Goal: Task Accomplishment & Management: Manage account settings

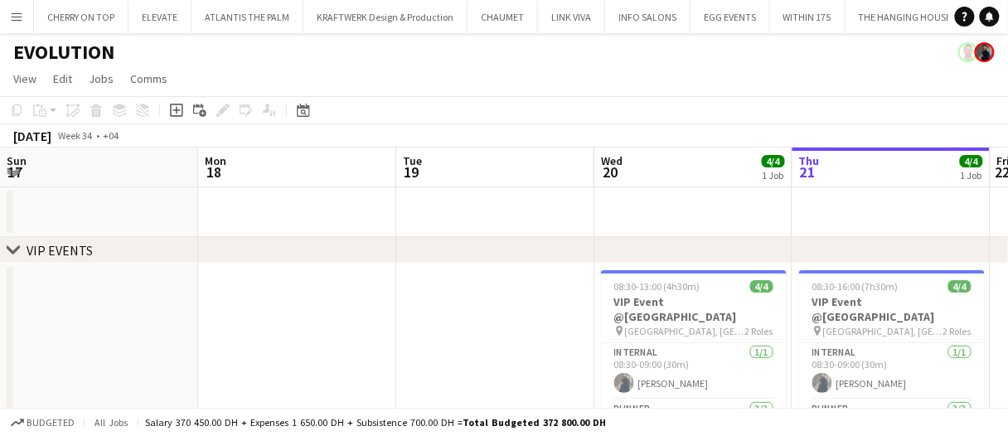
scroll to position [0, 680]
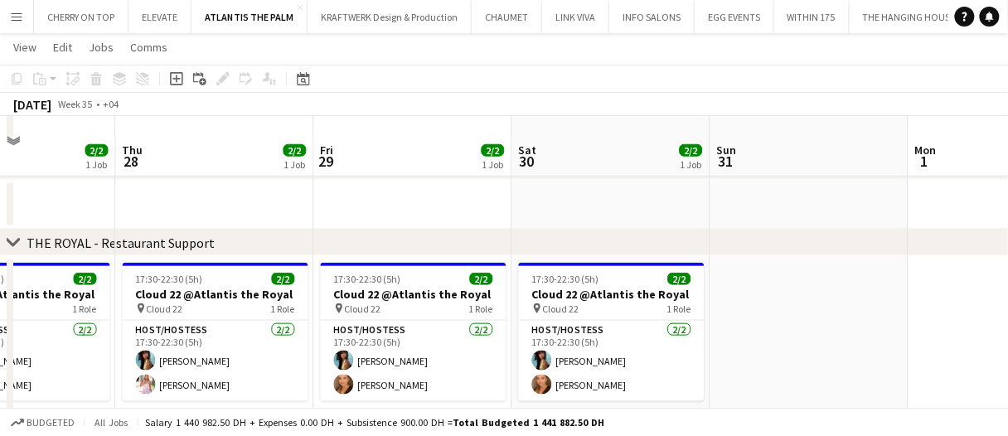
scroll to position [332, 0]
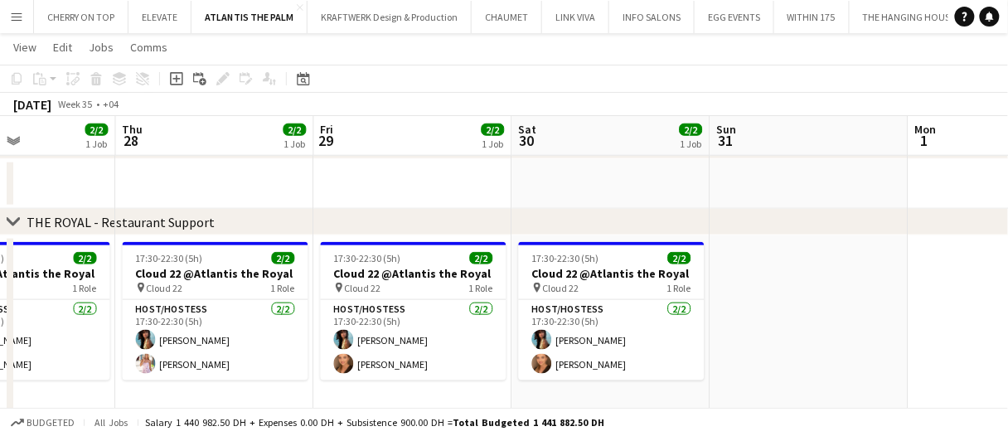
drag, startPoint x: 633, startPoint y: 169, endPoint x: 575, endPoint y: 182, distance: 59.5
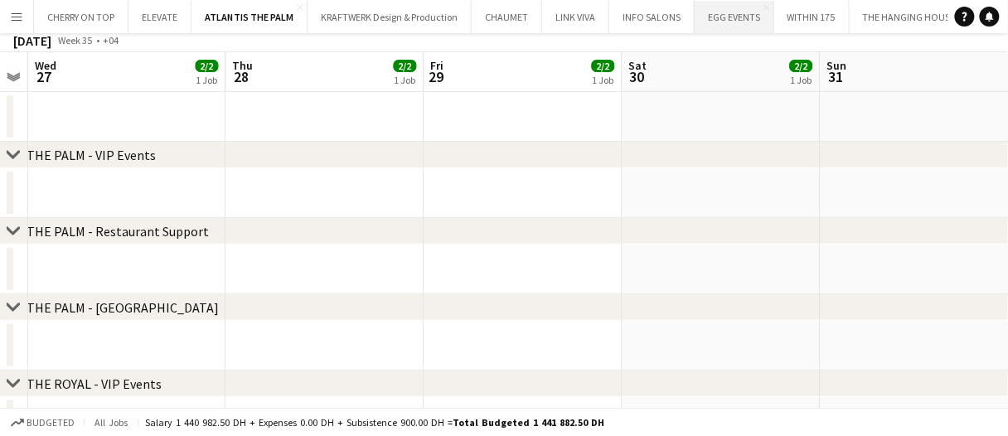
scroll to position [0, 0]
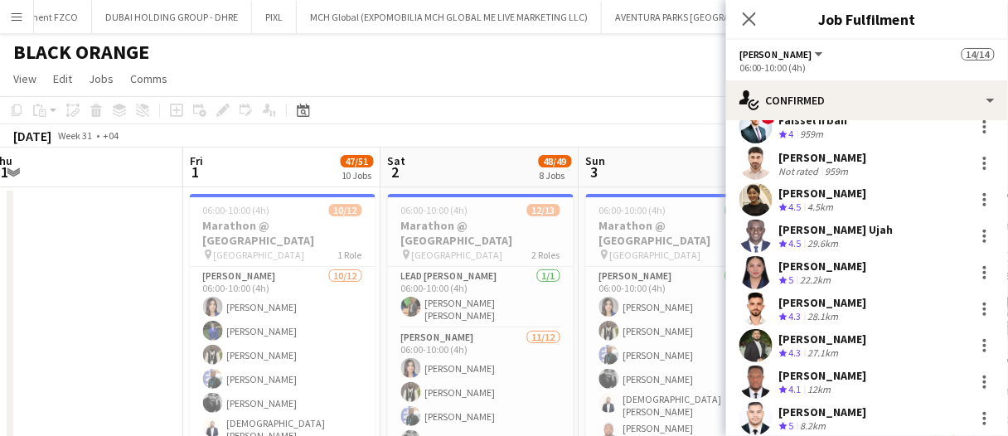
drag, startPoint x: 324, startPoint y: 167, endPoint x: 335, endPoint y: 164, distance: 11.3
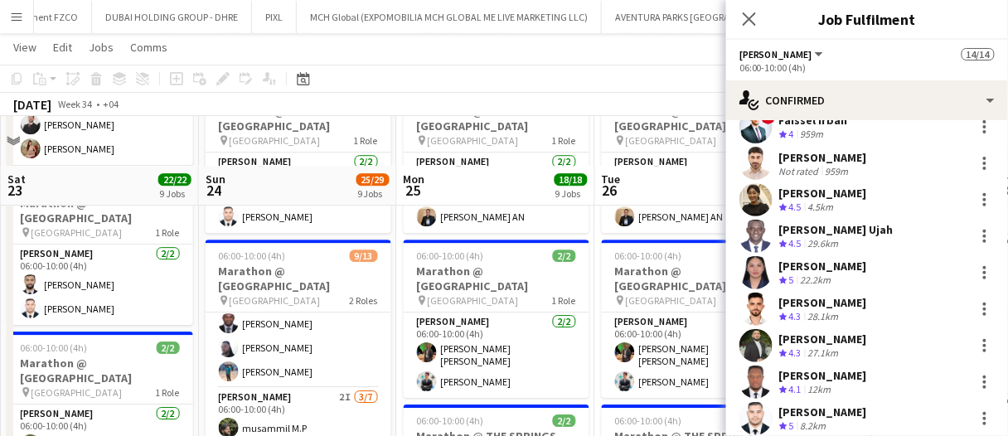
scroll to position [1161, 0]
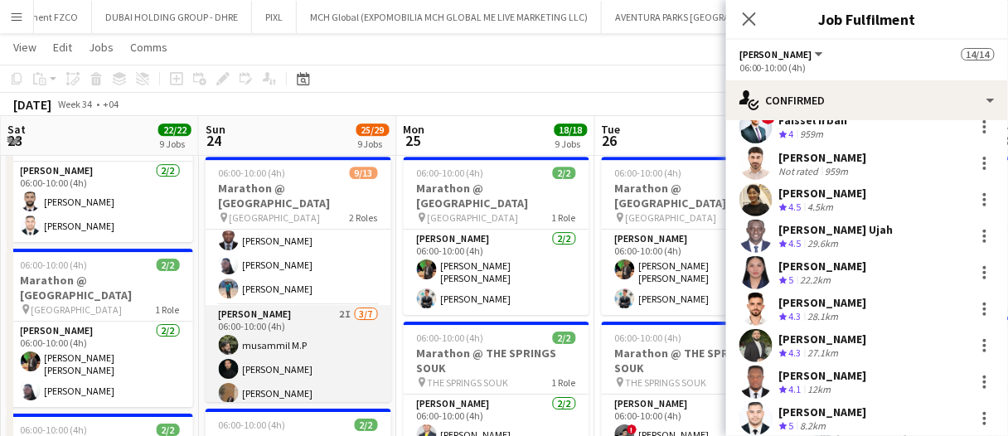
click at [326, 320] on app-card-role "[PERSON_NAME] 2I [DATE] 06:00-10:00 (4h) musammil M.P [PERSON_NAME] [PERSON_NAM…" at bounding box center [299, 405] width 186 height 201
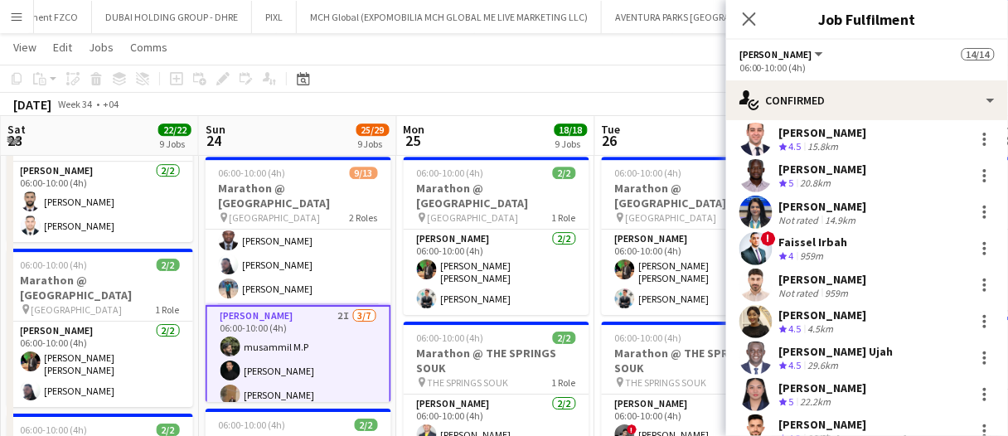
scroll to position [36, 0]
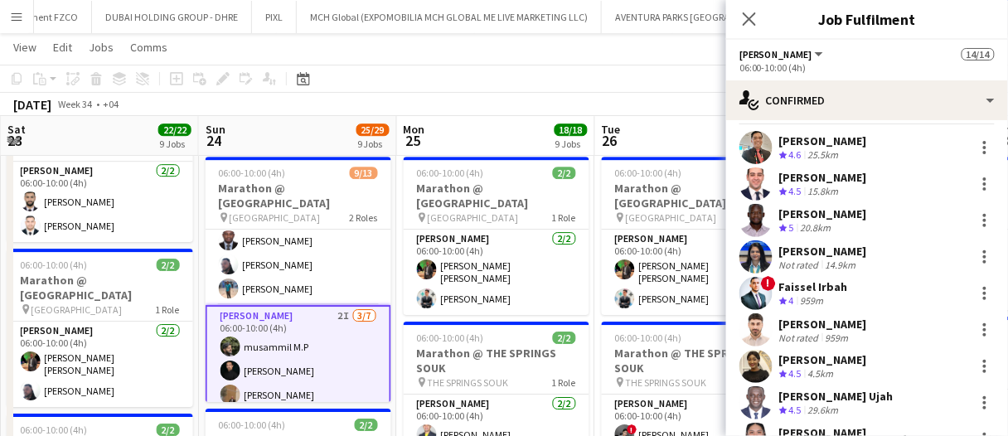
click at [234, 337] on app-user-avatar at bounding box center [231, 347] width 20 height 20
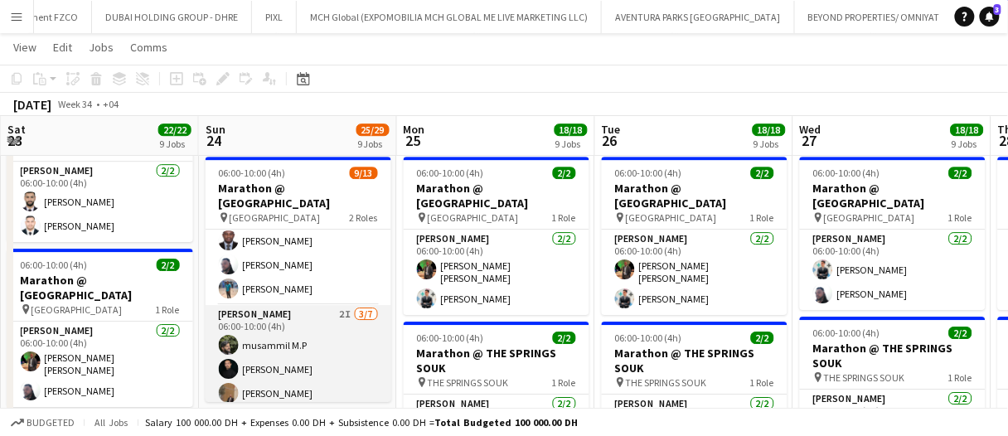
click at [243, 309] on app-card-role "[PERSON_NAME] 2I [DATE] 06:00-10:00 (4h) musammil M.P [PERSON_NAME] [PERSON_NAM…" at bounding box center [299, 405] width 186 height 201
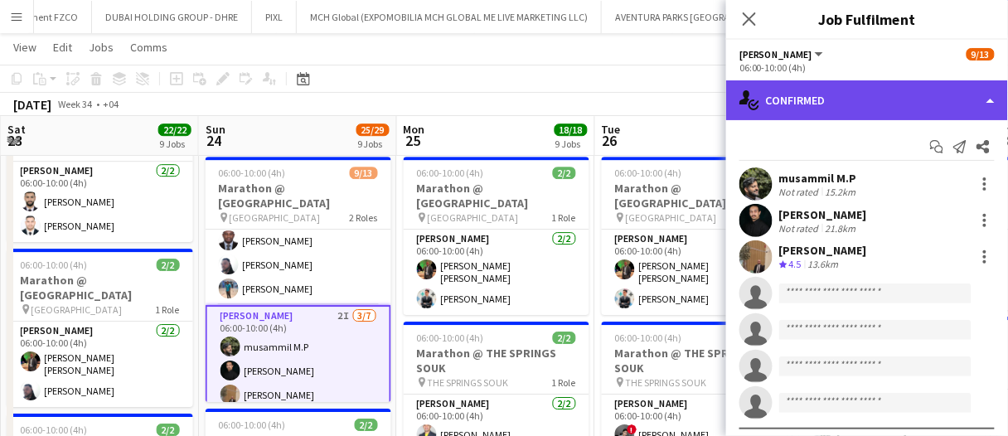
click at [811, 100] on div "single-neutral-actions-check-2 Confirmed" at bounding box center [867, 100] width 282 height 40
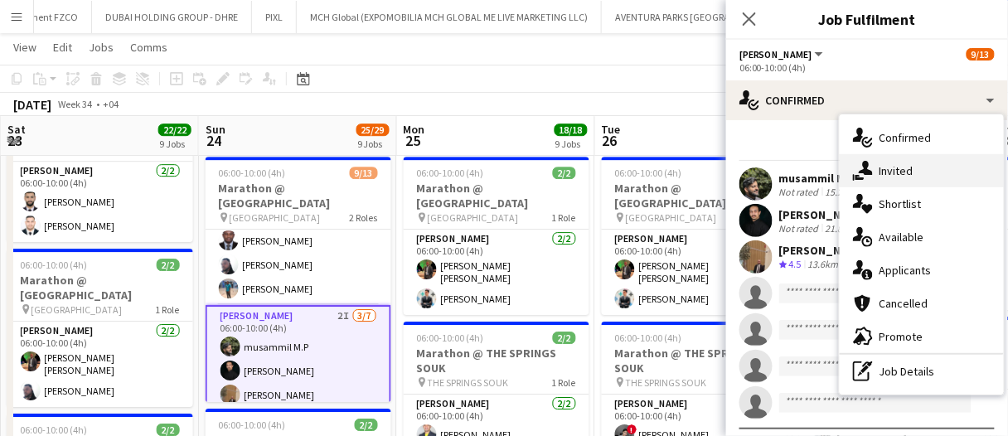
click at [879, 175] on div "single-neutral-actions-share-1 Invited" at bounding box center [922, 170] width 164 height 33
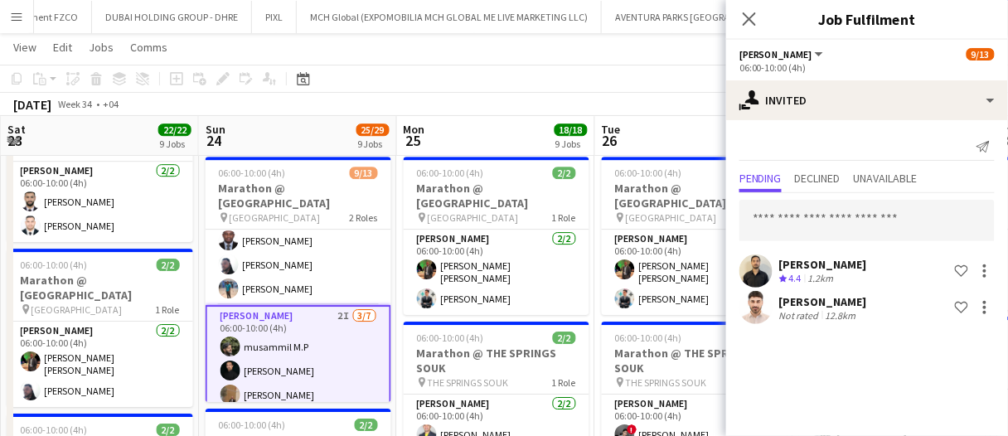
click at [392, 72] on app-toolbar "Copy Paste Paste Ctrl+V Paste with crew Ctrl+Shift+V Paste linked Job Delete Gr…" at bounding box center [504, 79] width 1008 height 28
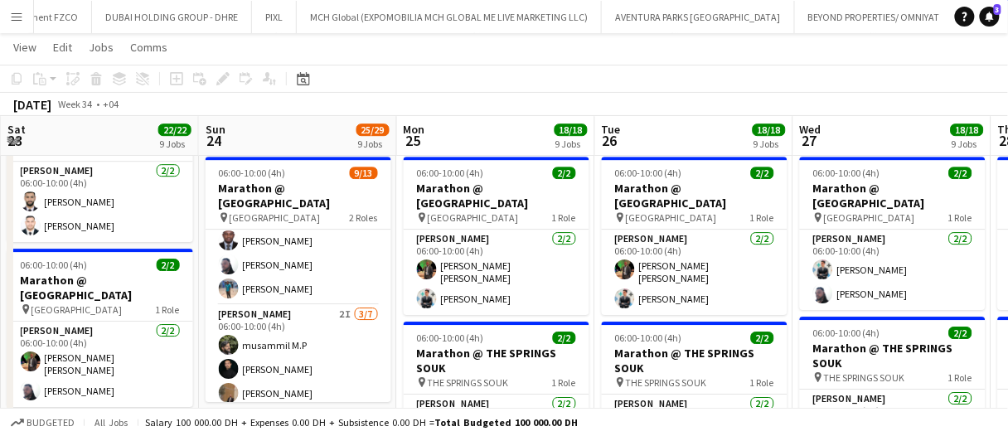
click at [645, 113] on div "August 2025 Week 34 • +04" at bounding box center [504, 104] width 1008 height 23
click at [635, 132] on app-board-header-date "Tue 26 18/18 9 Jobs" at bounding box center [694, 136] width 198 height 40
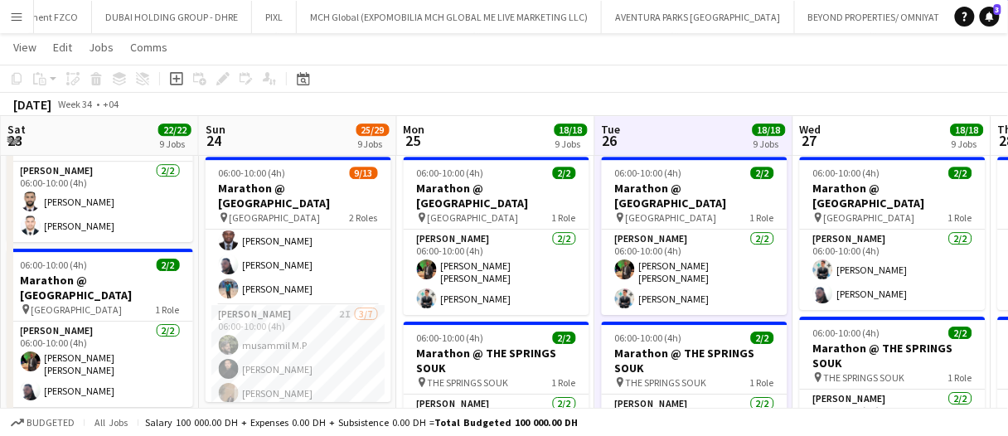
drag, startPoint x: 475, startPoint y: 141, endPoint x: 492, endPoint y: 137, distance: 17.9
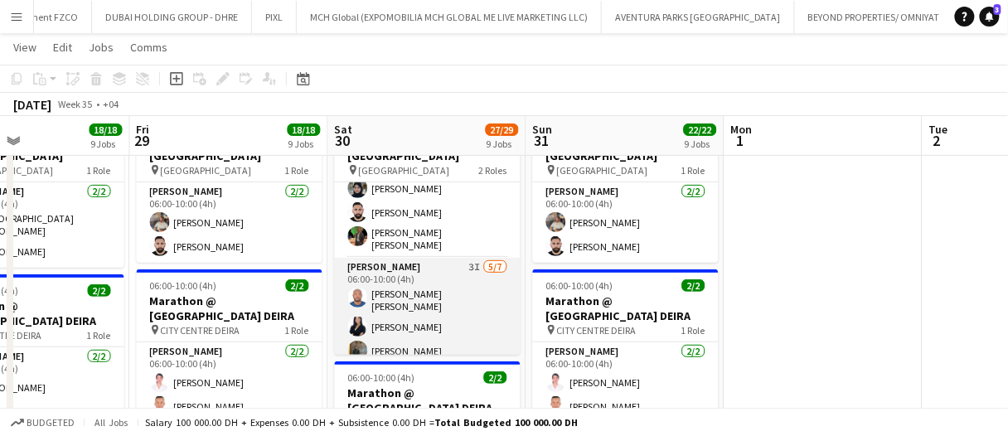
scroll to position [194, 0]
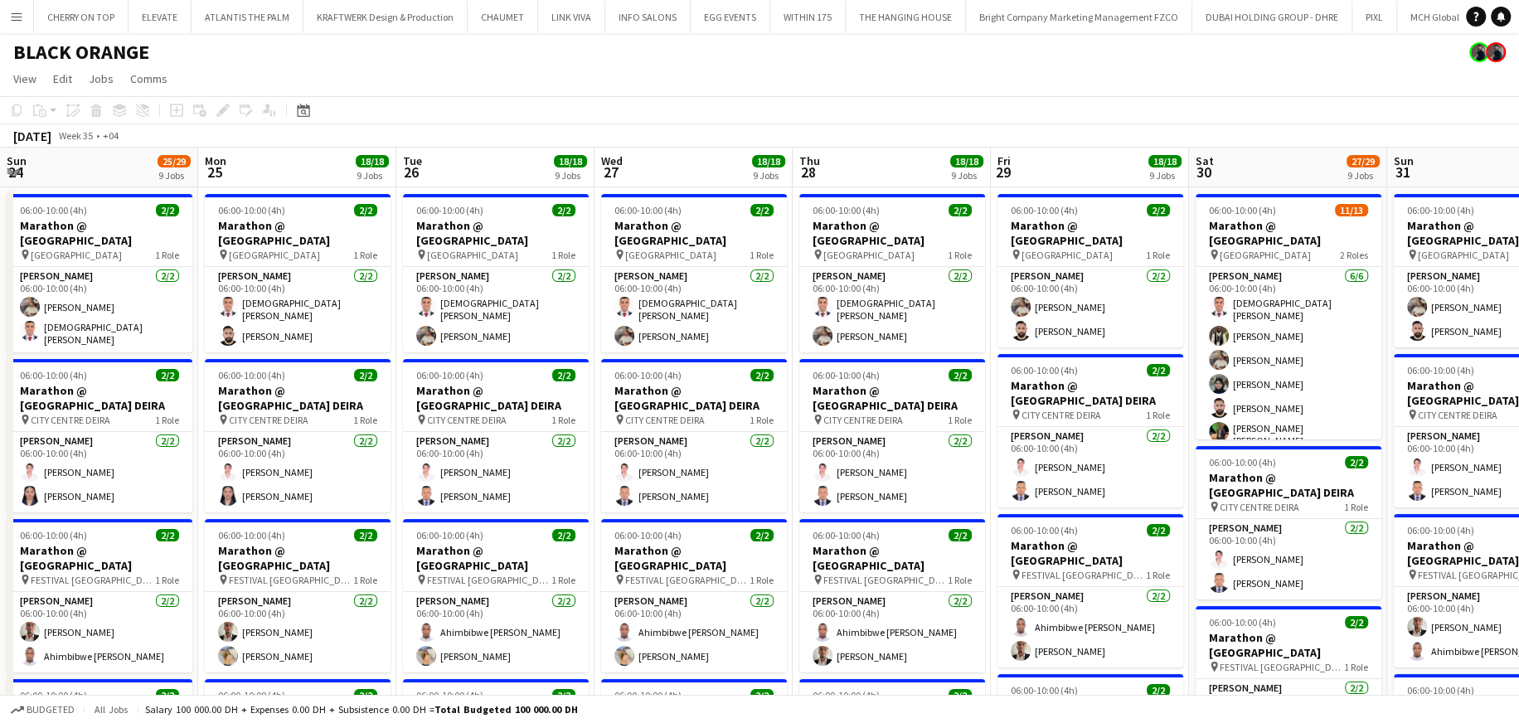
scroll to position [0, 652]
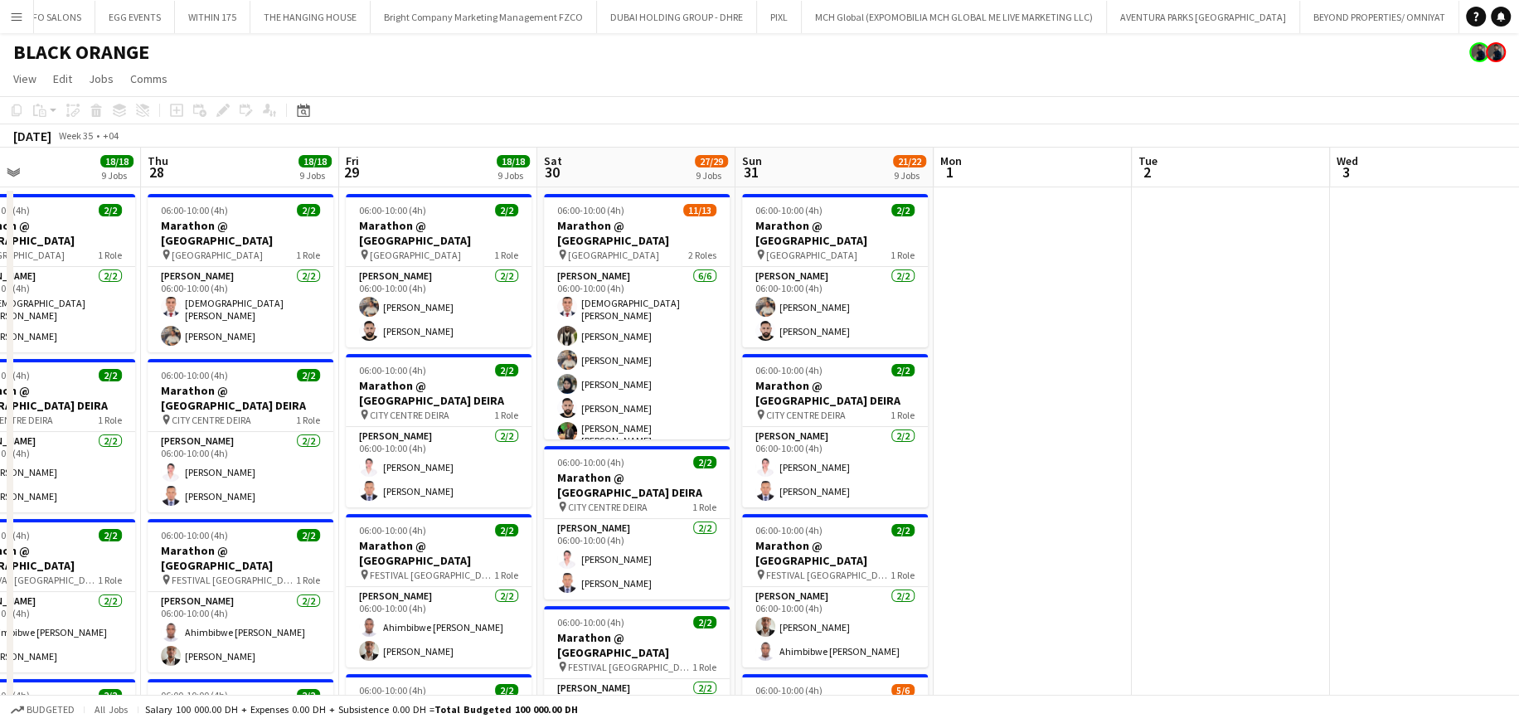
drag, startPoint x: 690, startPoint y: 173, endPoint x: 652, endPoint y: 160, distance: 40.4
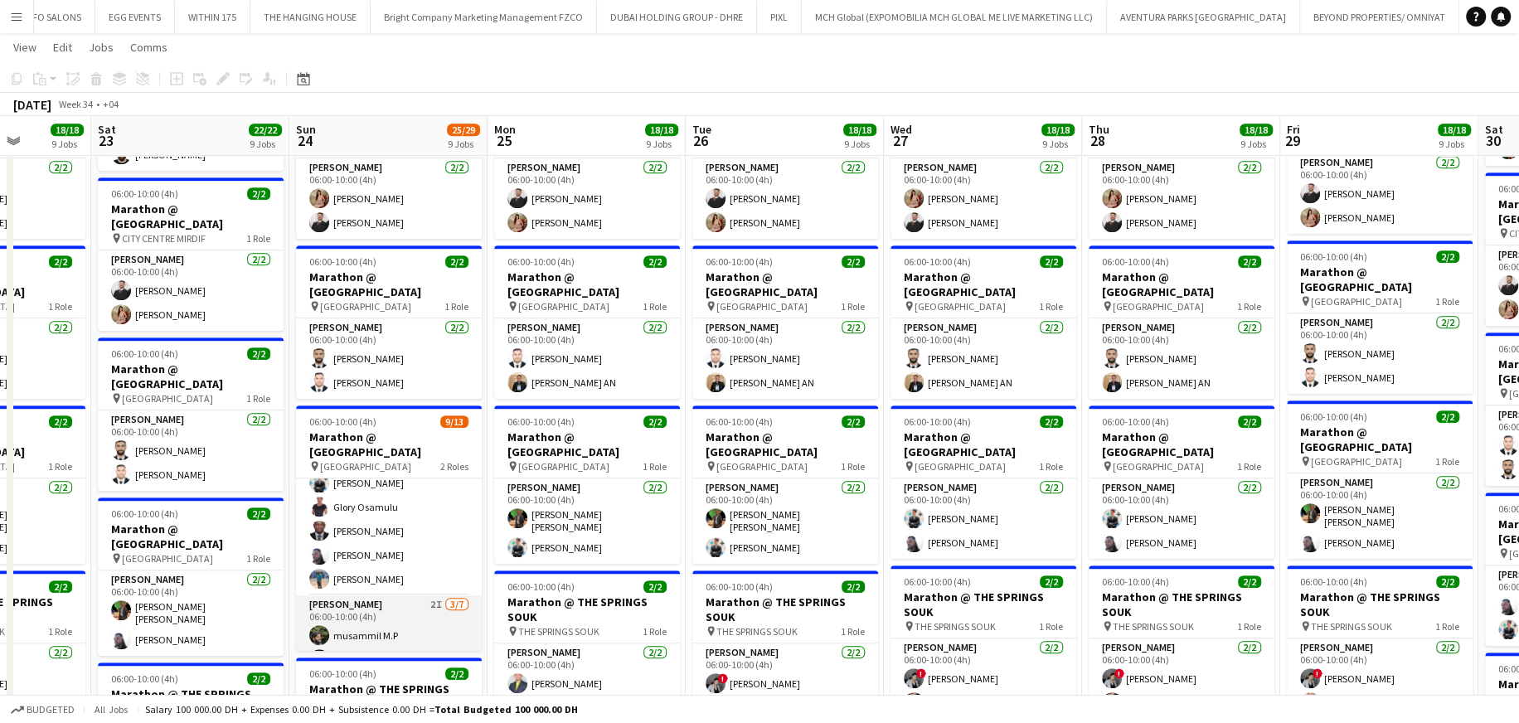
scroll to position [166, 0]
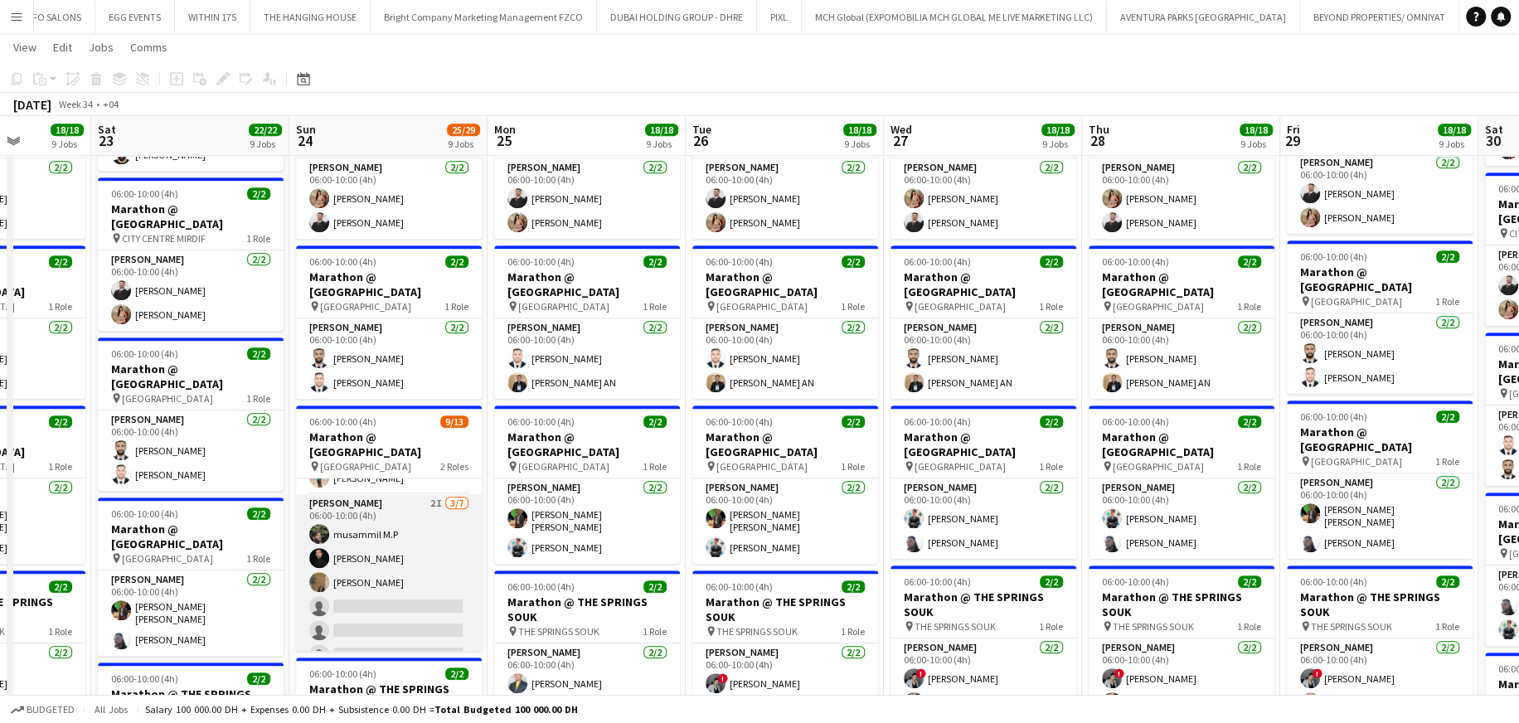
click at [398, 510] on app-card-role "[PERSON_NAME] 2I [DATE] 06:00-10:00 (4h) musammil M.P [PERSON_NAME] [PERSON_NAM…" at bounding box center [389, 594] width 186 height 201
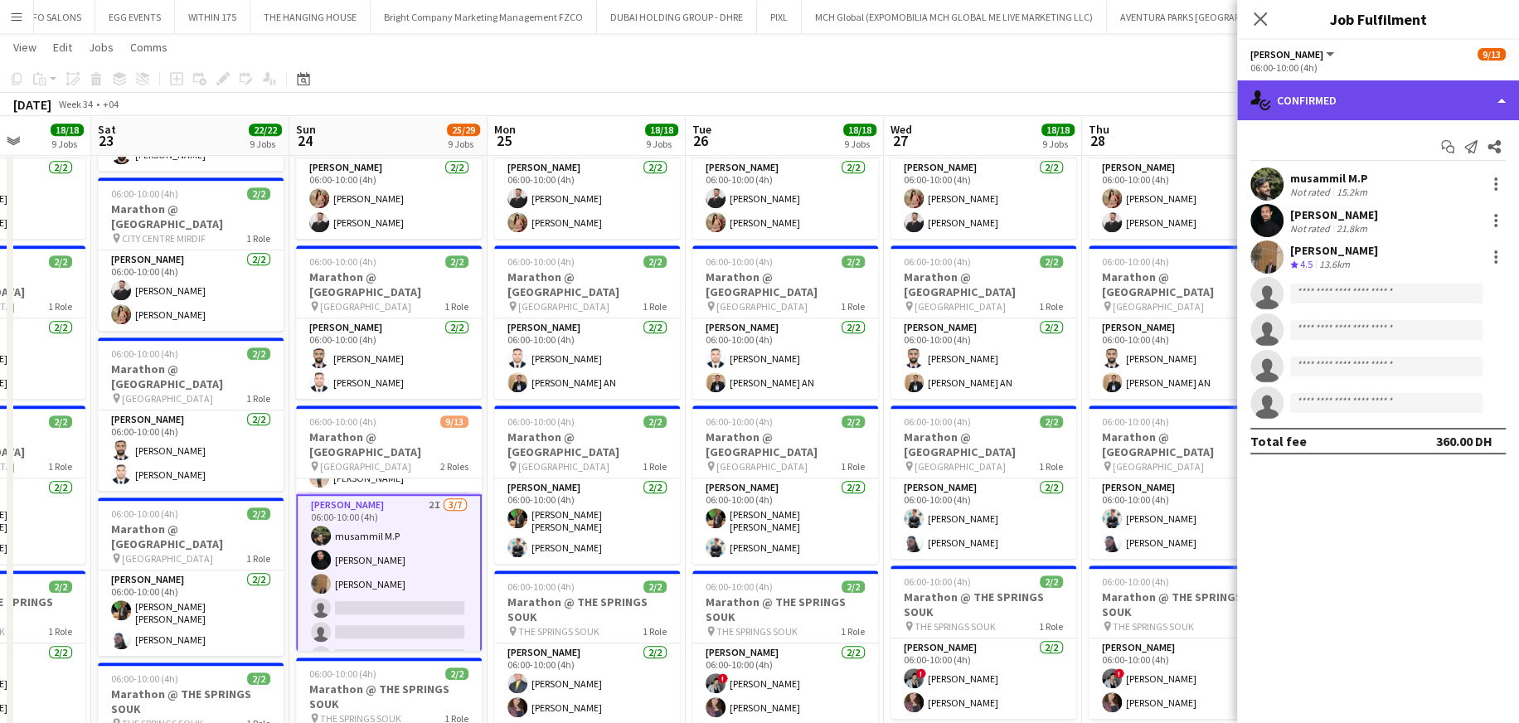
drag, startPoint x: 1309, startPoint y: 81, endPoint x: 1305, endPoint y: 91, distance: 10.8
click at [1308, 80] on div "single-neutral-actions-check-2 Confirmed" at bounding box center [1378, 100] width 282 height 40
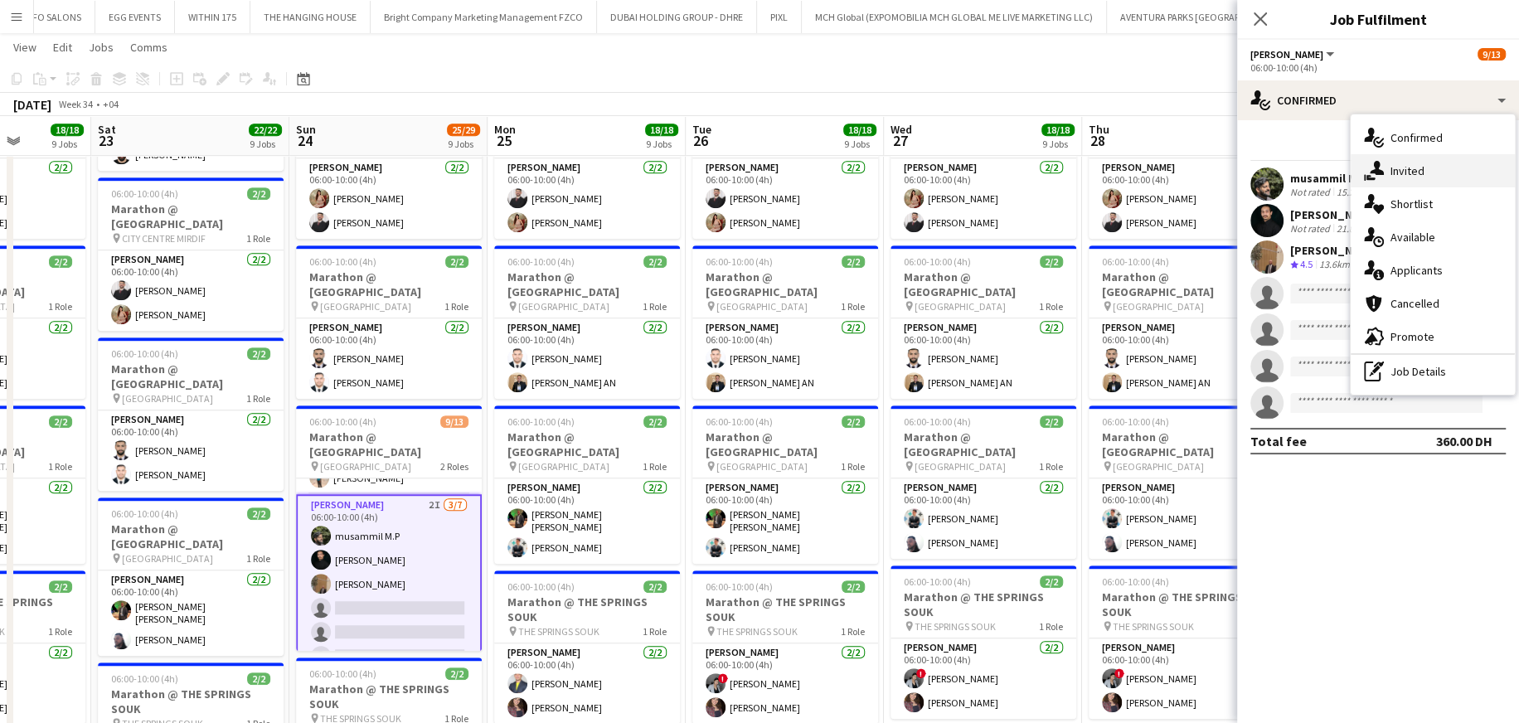
click at [1380, 158] on div "single-neutral-actions-share-1 Invited" at bounding box center [1433, 170] width 164 height 33
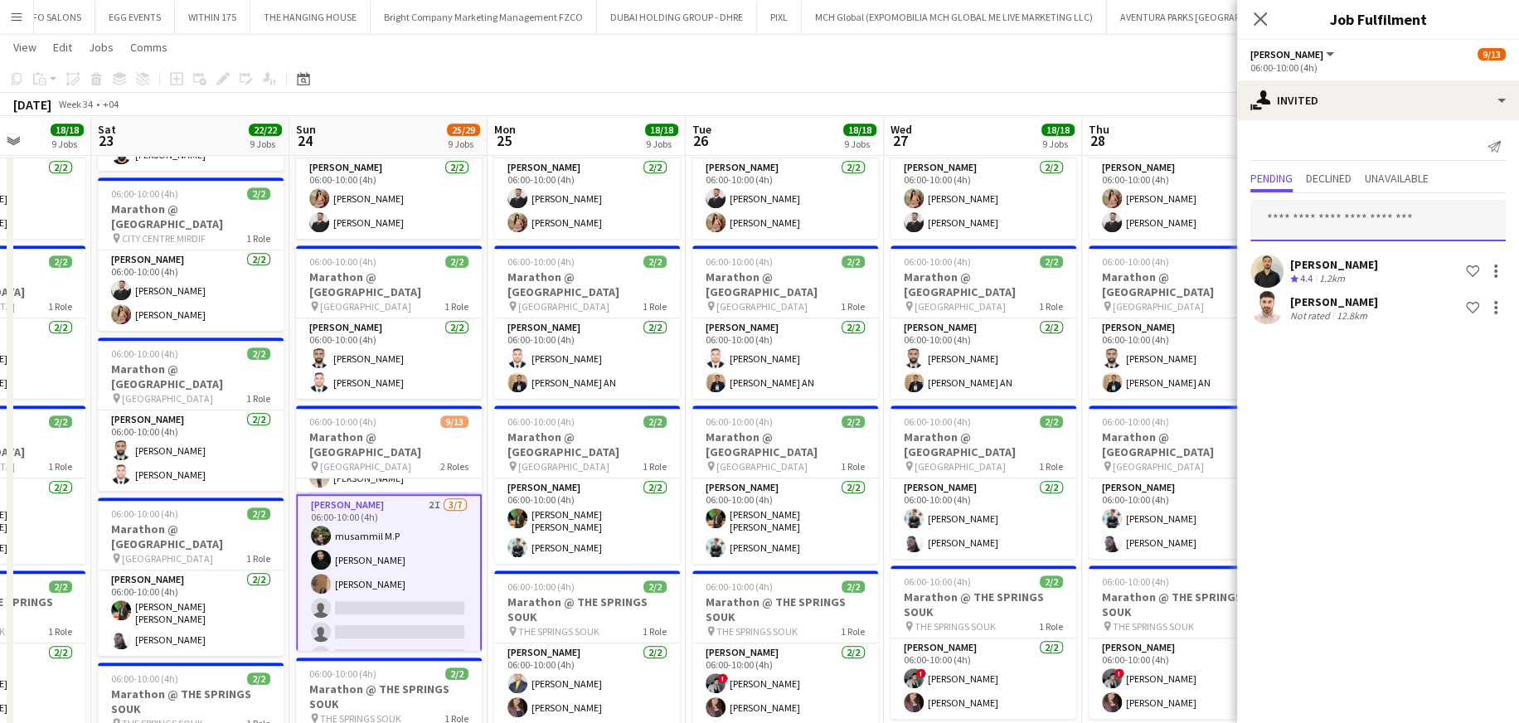
click at [1349, 229] on input "text" at bounding box center [1377, 220] width 255 height 41
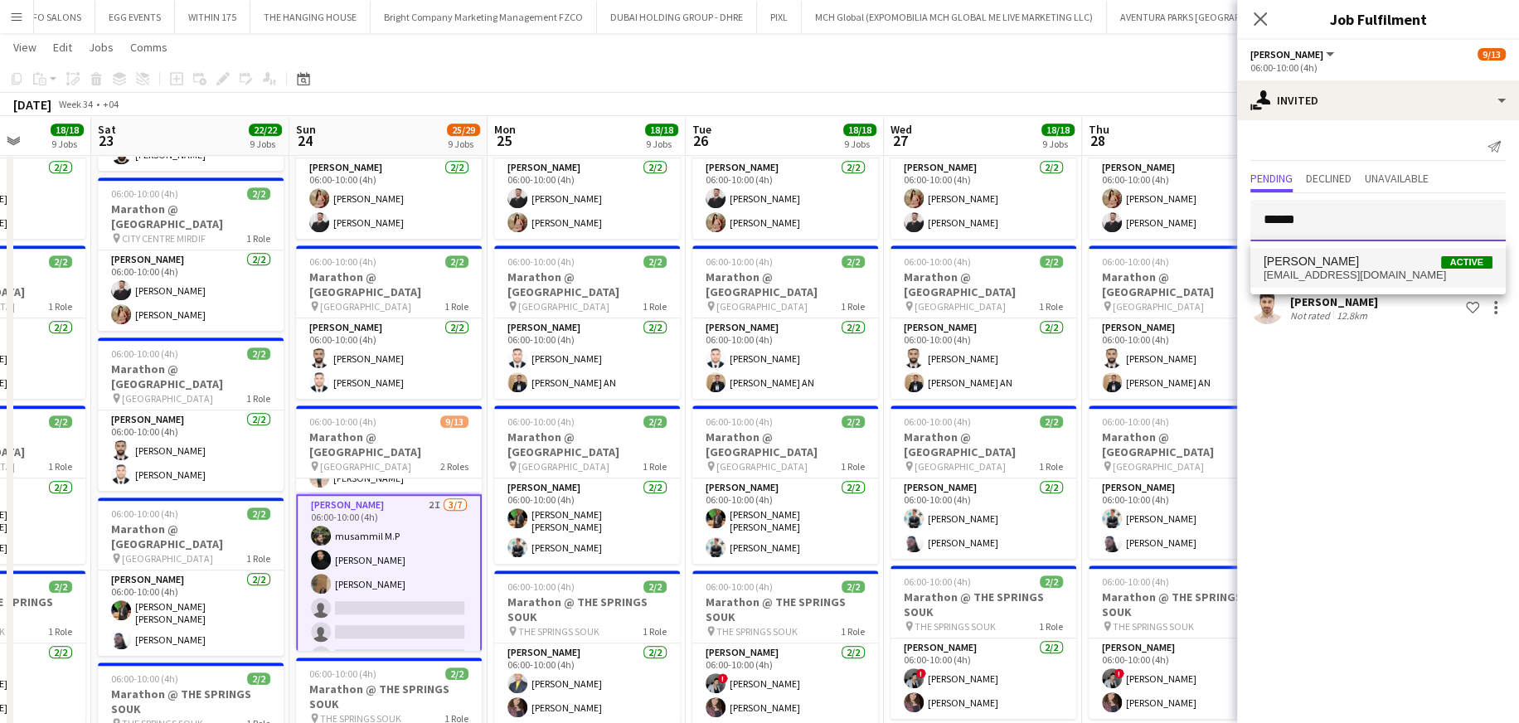
type input "*****"
click at [1354, 271] on span "[EMAIL_ADDRESS][DOMAIN_NAME]" at bounding box center [1377, 275] width 229 height 13
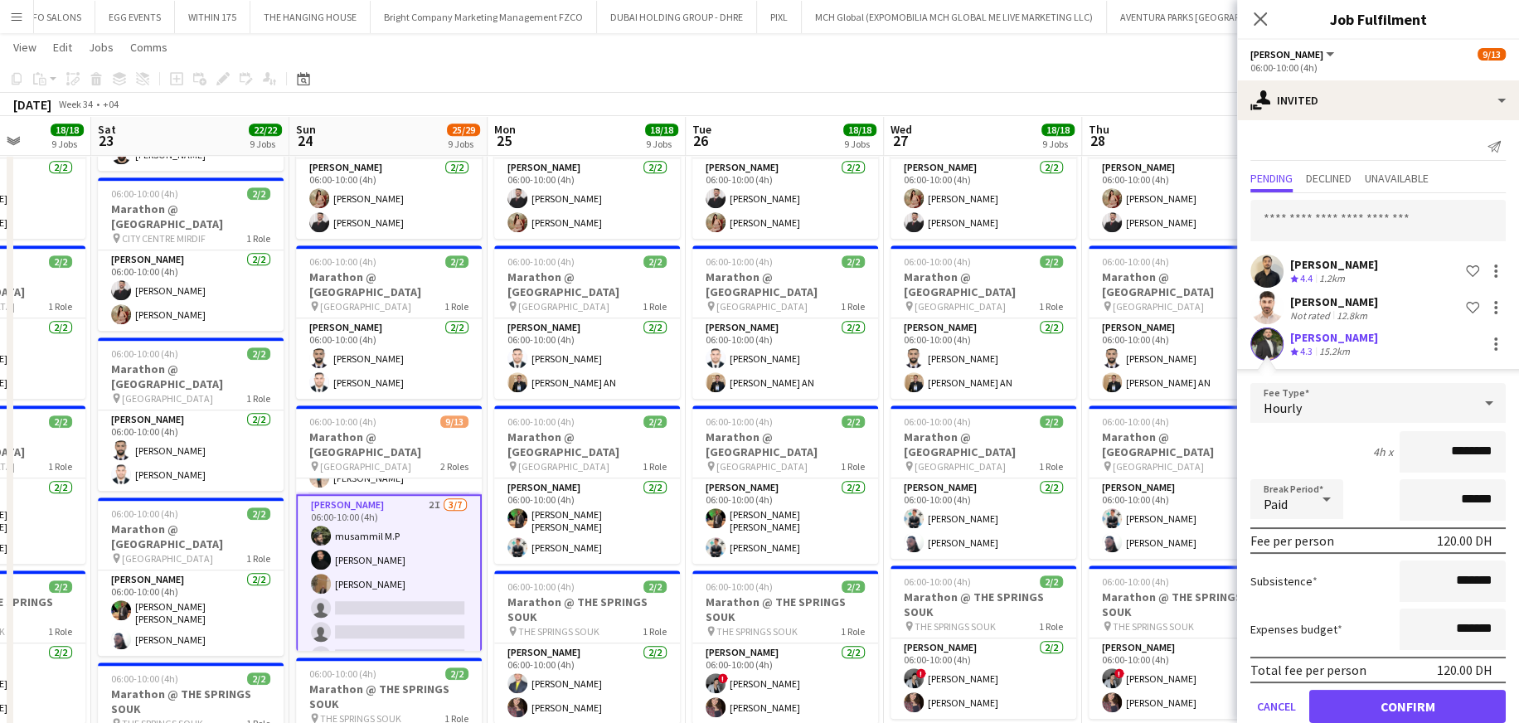
click button "Confirm" at bounding box center [1407, 706] width 196 height 33
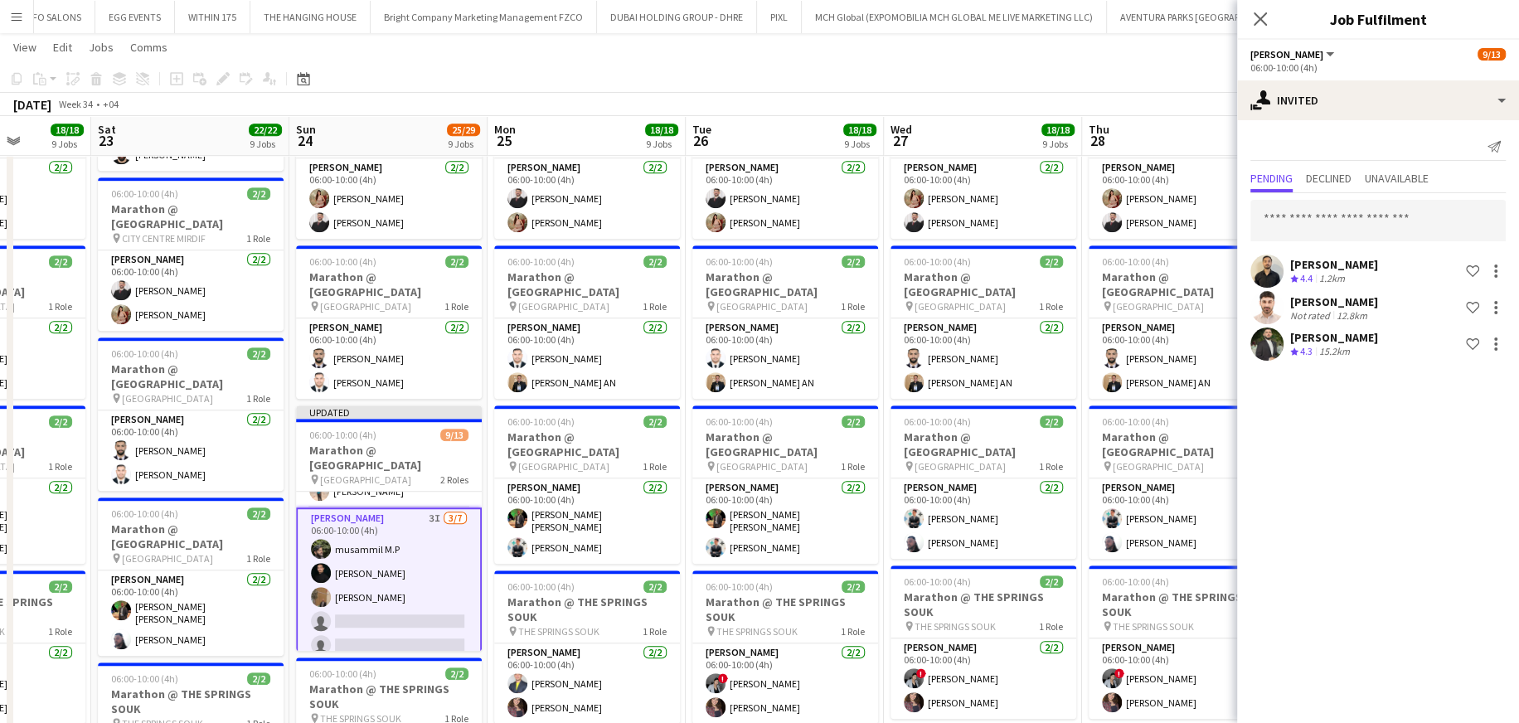
click at [1168, 115] on div "[DATE] Week 34 • +04 Publish 1 job Revert 1 job" at bounding box center [759, 104] width 1519 height 23
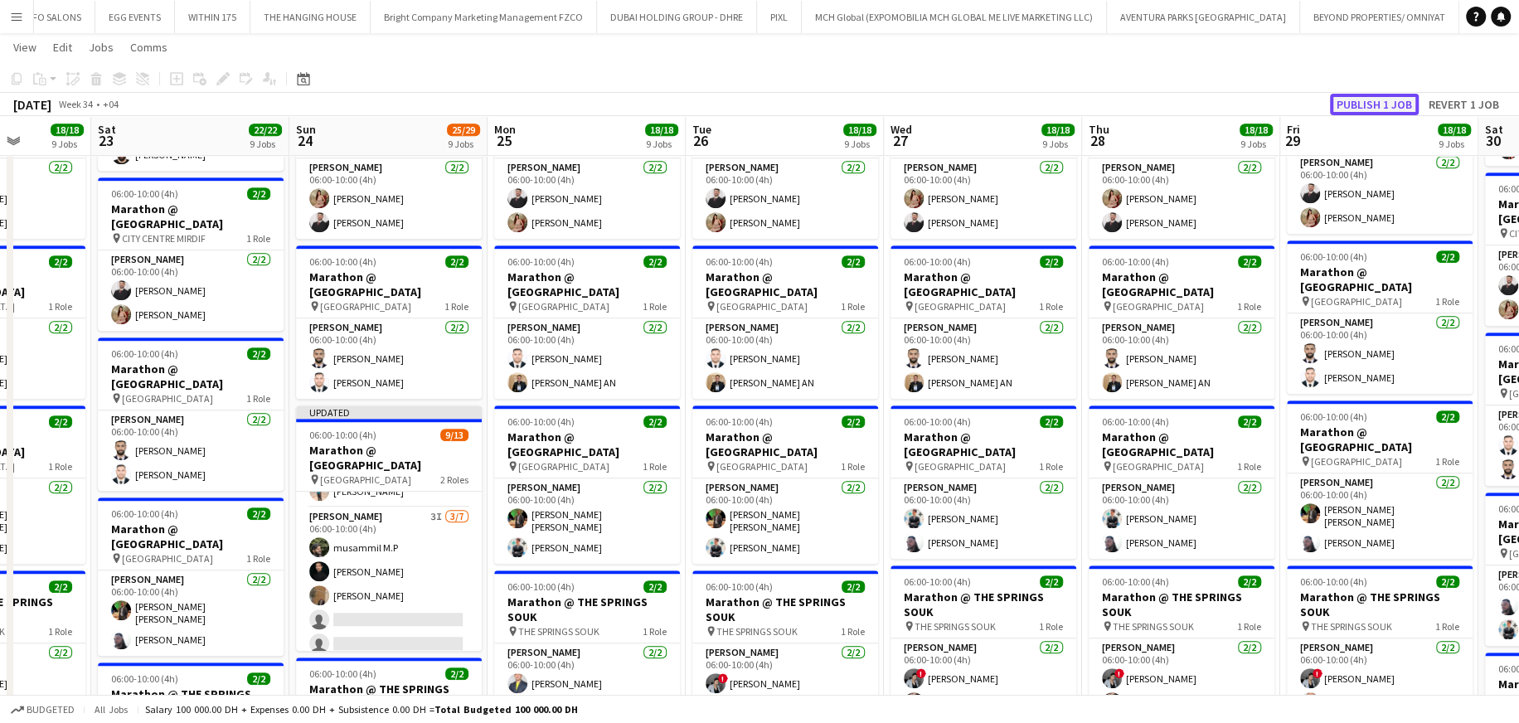
click at [1355, 111] on button "Publish 1 job" at bounding box center [1374, 105] width 89 height 22
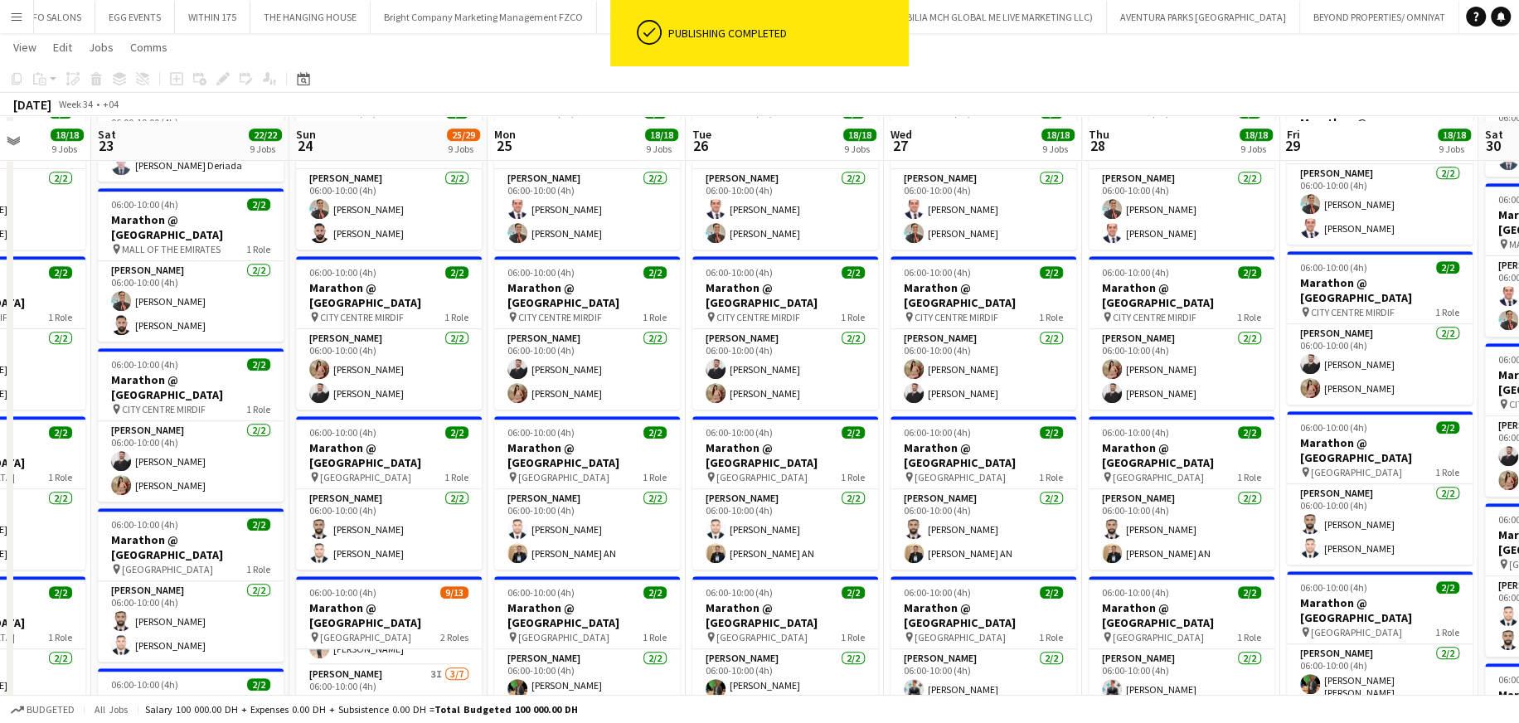
scroll to position [746, 0]
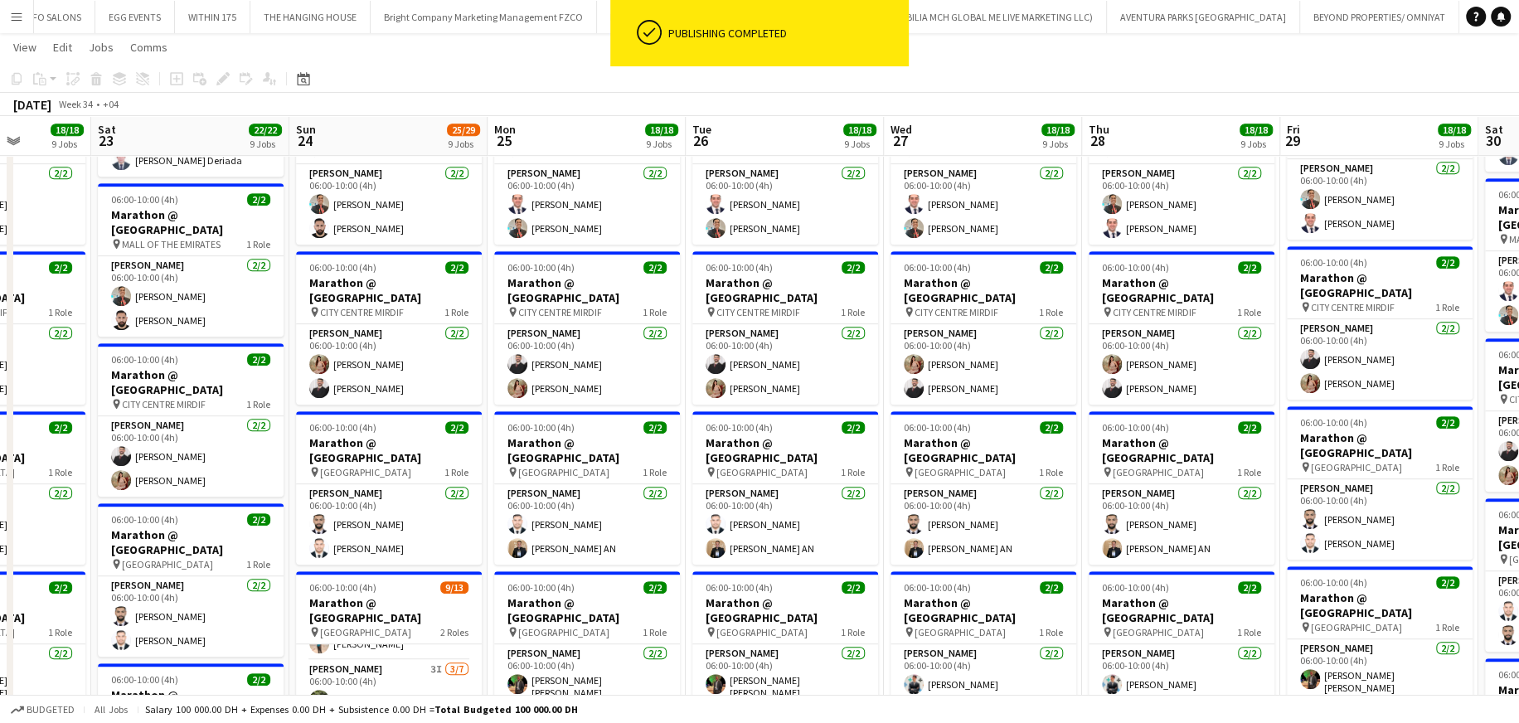
drag, startPoint x: 517, startPoint y: 131, endPoint x: 541, endPoint y: 138, distance: 24.1
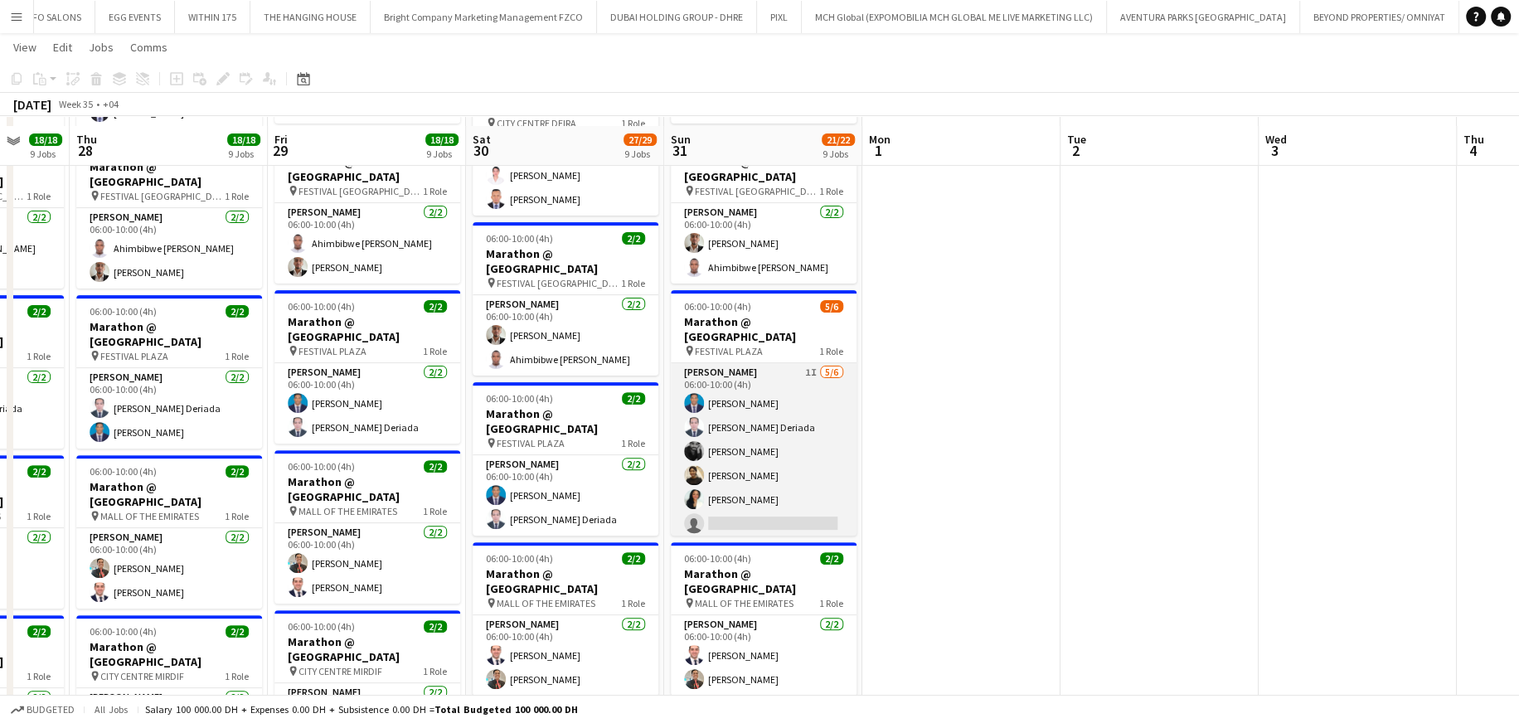
scroll to position [402, 0]
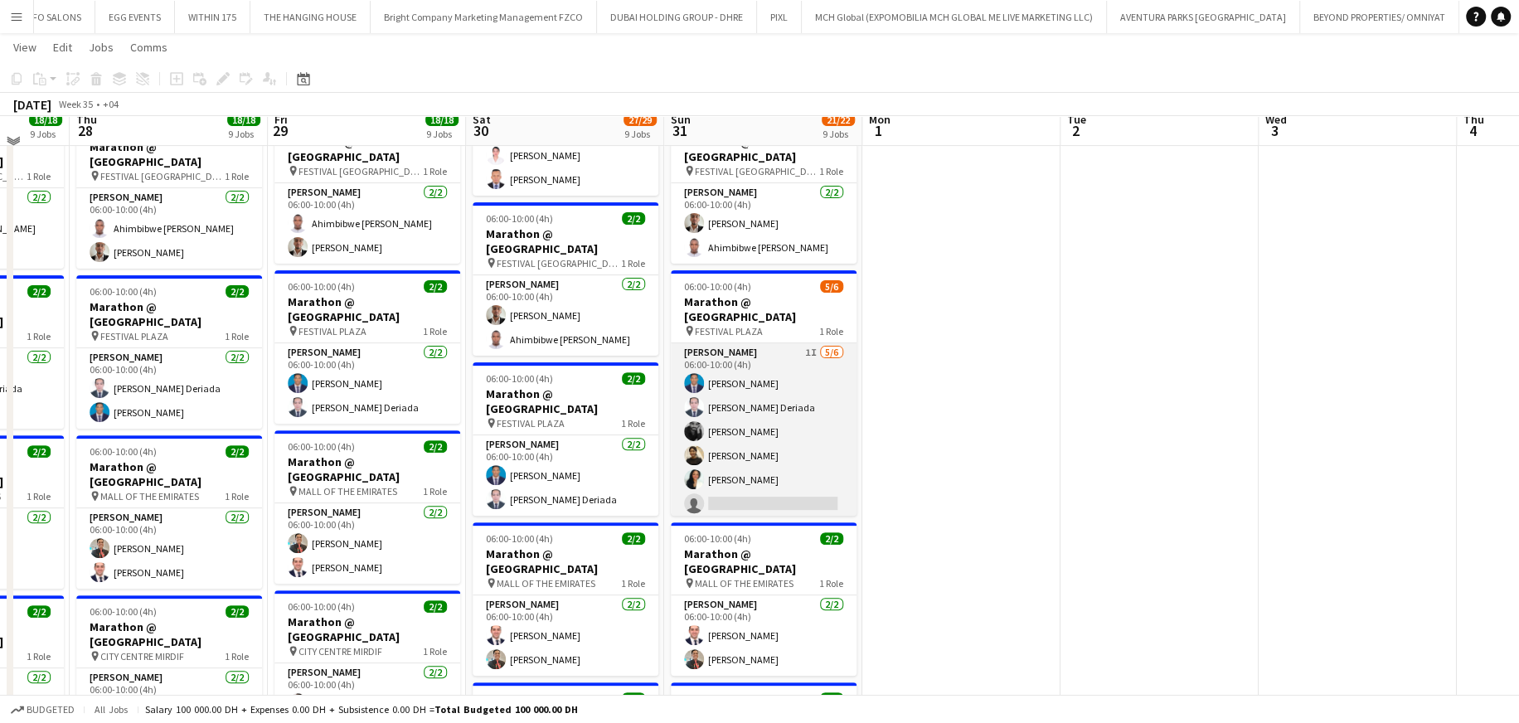
click at [776, 443] on app-card-role "[PERSON_NAME] 1I [DATE] 06:00-10:00 (4h) [PERSON_NAME] Ofidi [PERSON_NAME] [PER…" at bounding box center [764, 431] width 186 height 177
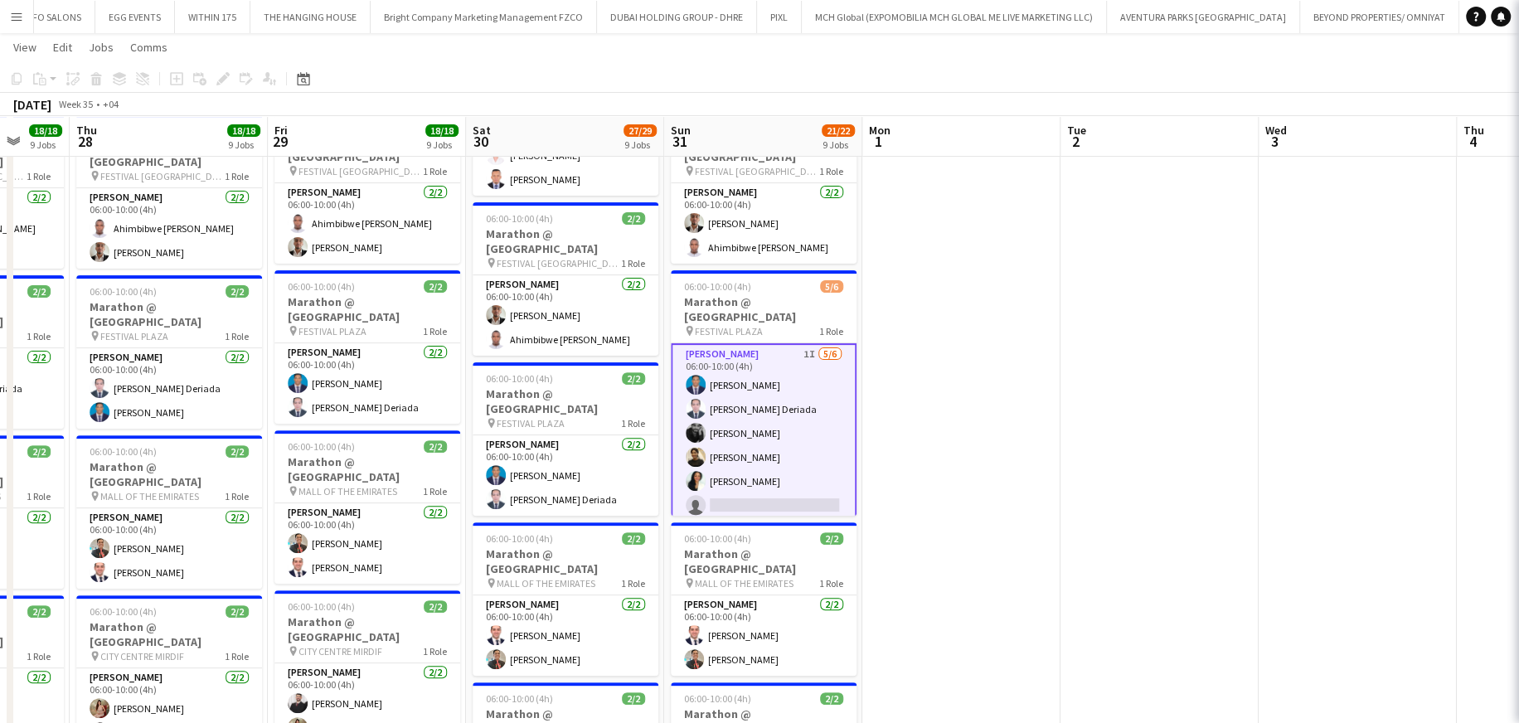
scroll to position [0, 722]
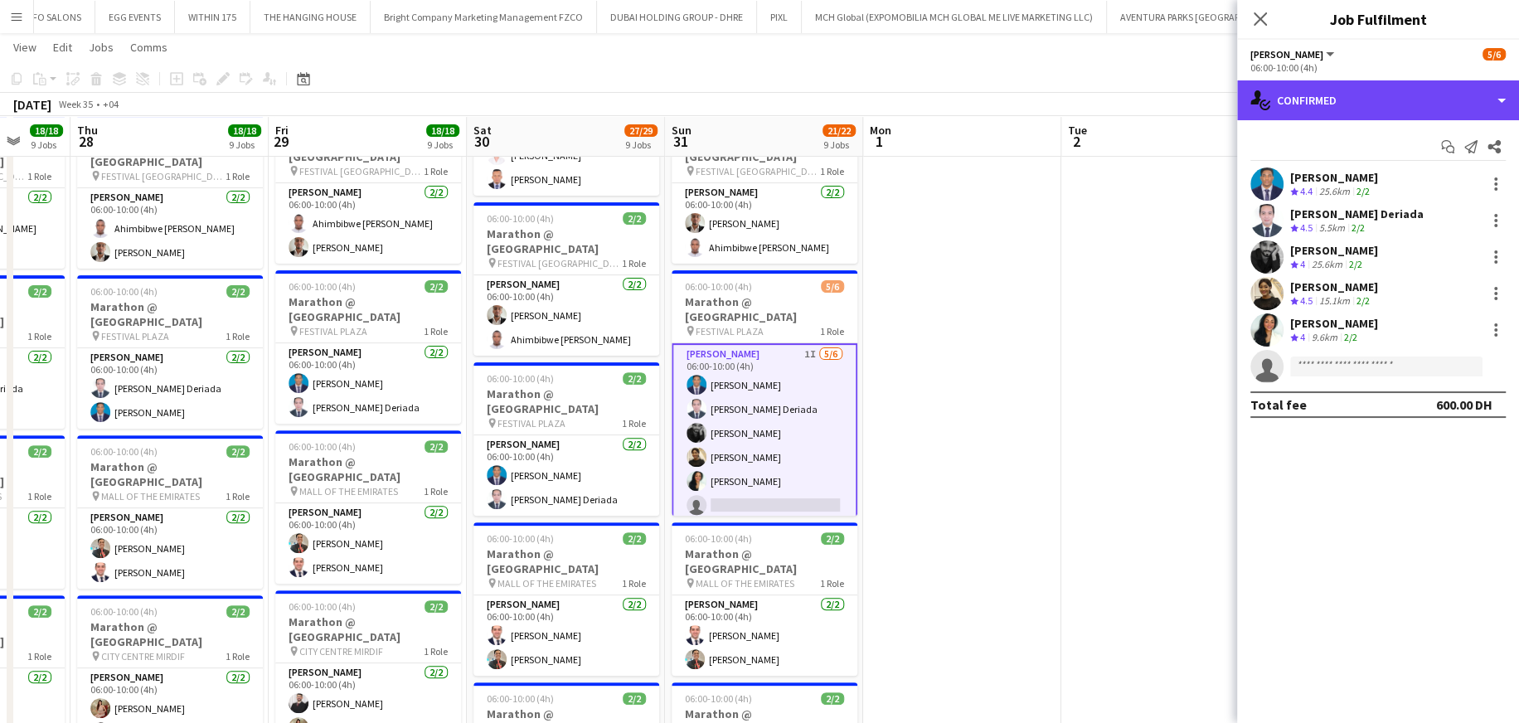
drag, startPoint x: 1290, startPoint y: 107, endPoint x: 1336, endPoint y: 151, distance: 63.3
click at [1290, 107] on div "single-neutral-actions-check-2 Confirmed" at bounding box center [1378, 100] width 282 height 40
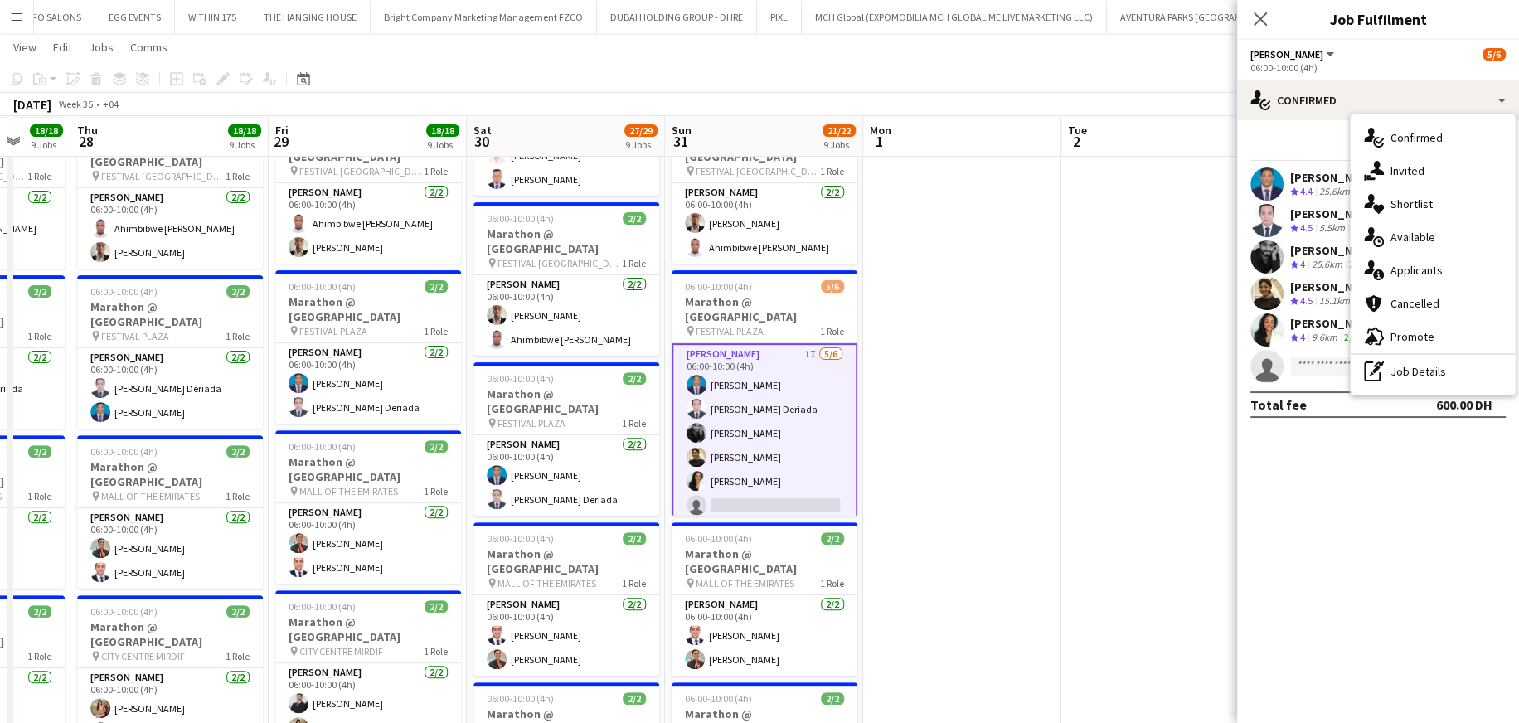
click at [1380, 171] on icon at bounding box center [1377, 168] width 14 height 14
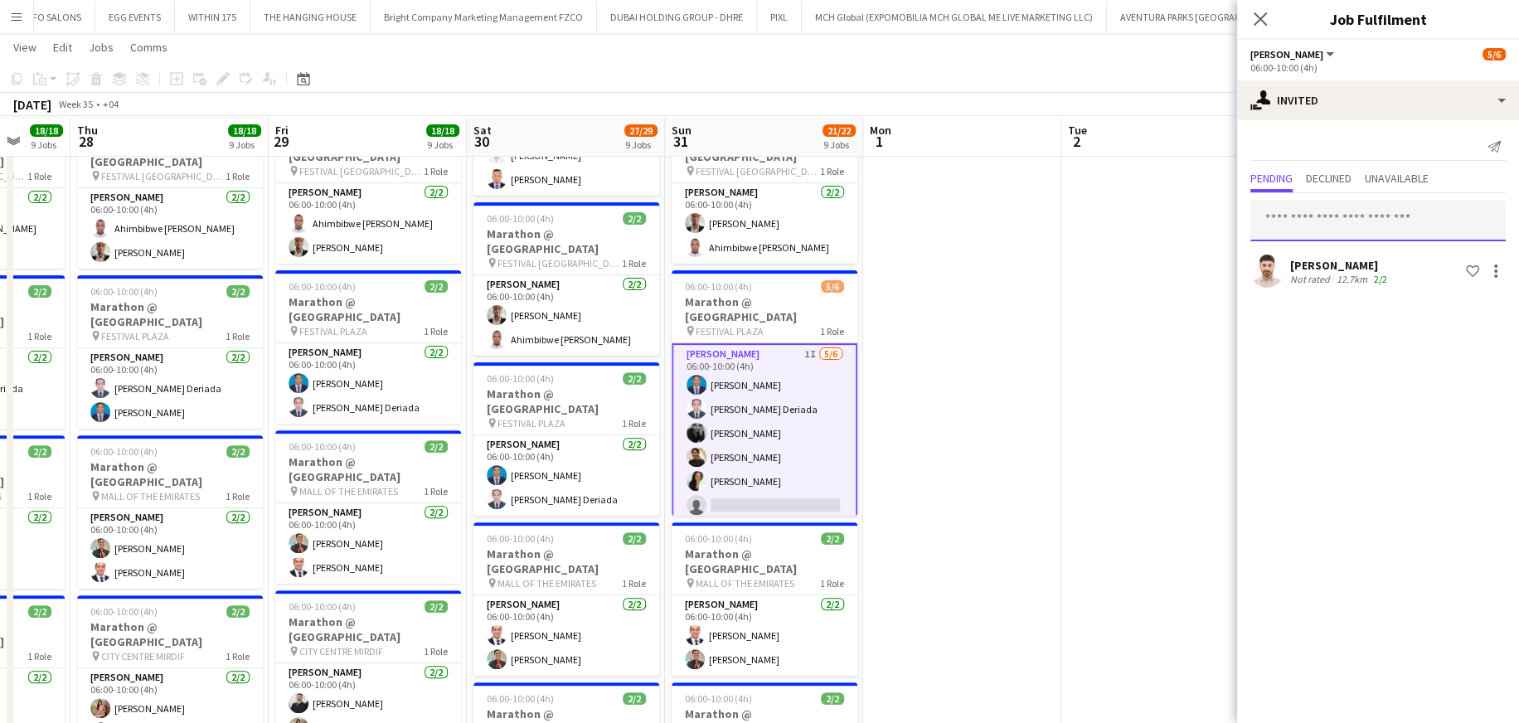
drag, startPoint x: 1323, startPoint y: 223, endPoint x: 1313, endPoint y: 213, distance: 14.1
click at [1323, 223] on input "text" at bounding box center [1377, 220] width 255 height 41
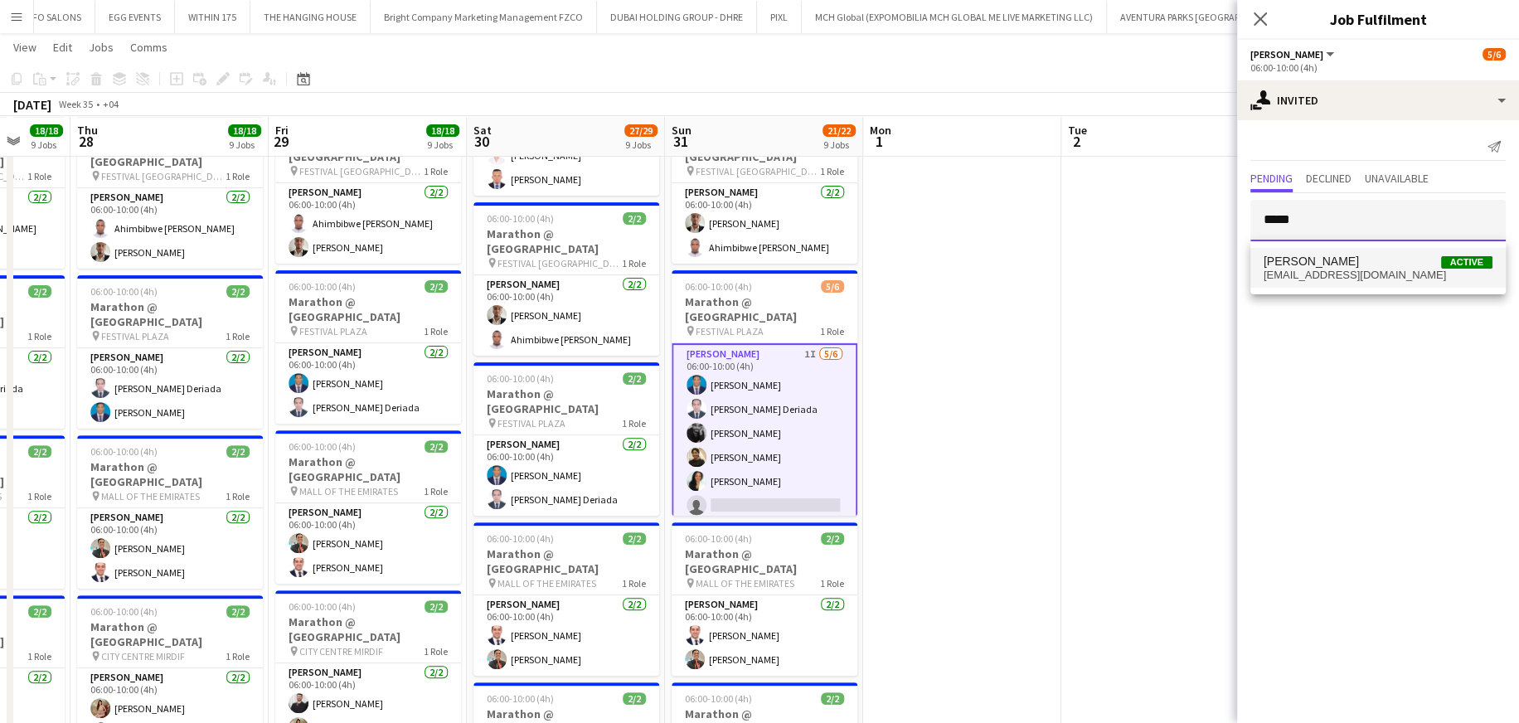
type input "*****"
click at [1355, 284] on mat-option "[PERSON_NAME] Active [EMAIL_ADDRESS][DOMAIN_NAME]" at bounding box center [1377, 268] width 255 height 40
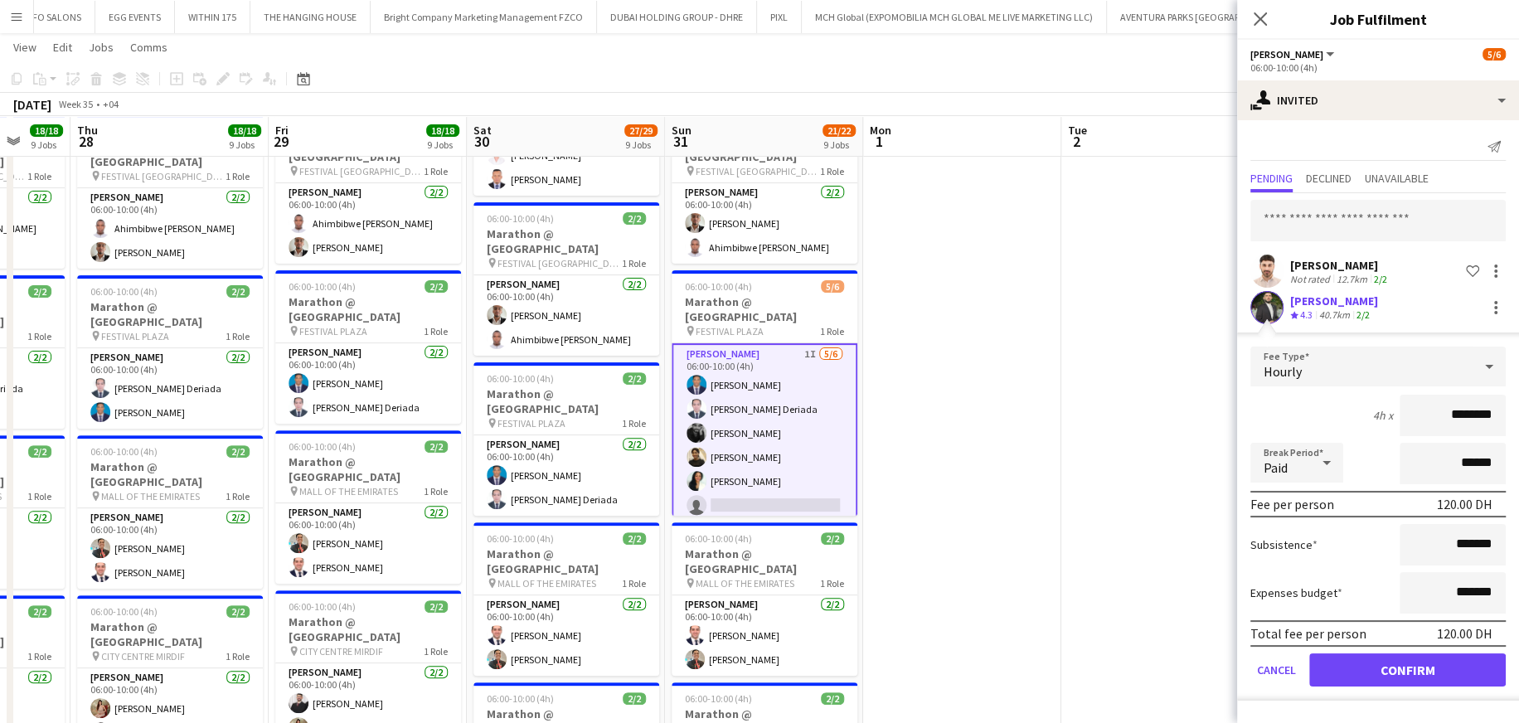
click button "Confirm" at bounding box center [1407, 669] width 196 height 33
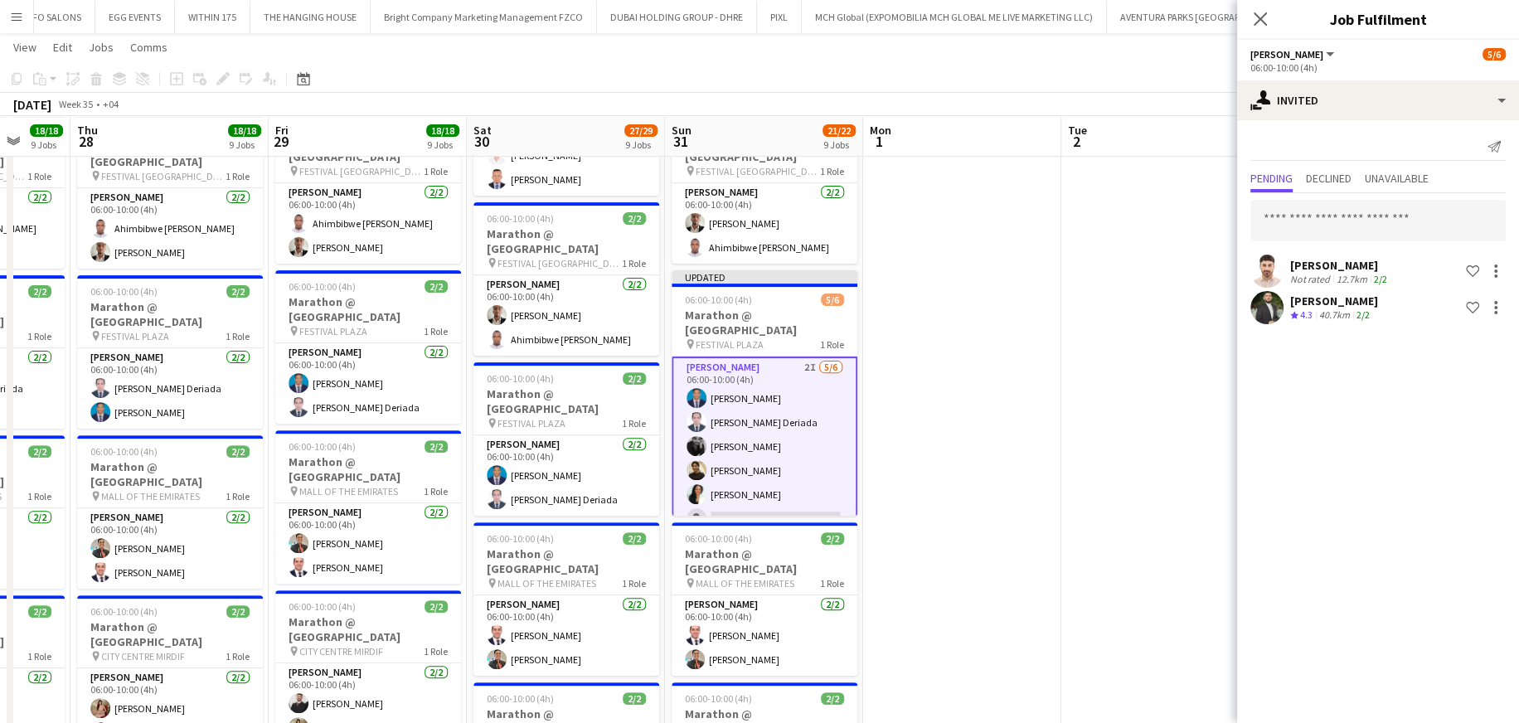
drag, startPoint x: 1152, startPoint y: 330, endPoint x: 1236, endPoint y: 264, distance: 106.8
click at [1152, 330] on app-date-cell at bounding box center [1160, 571] width 198 height 1575
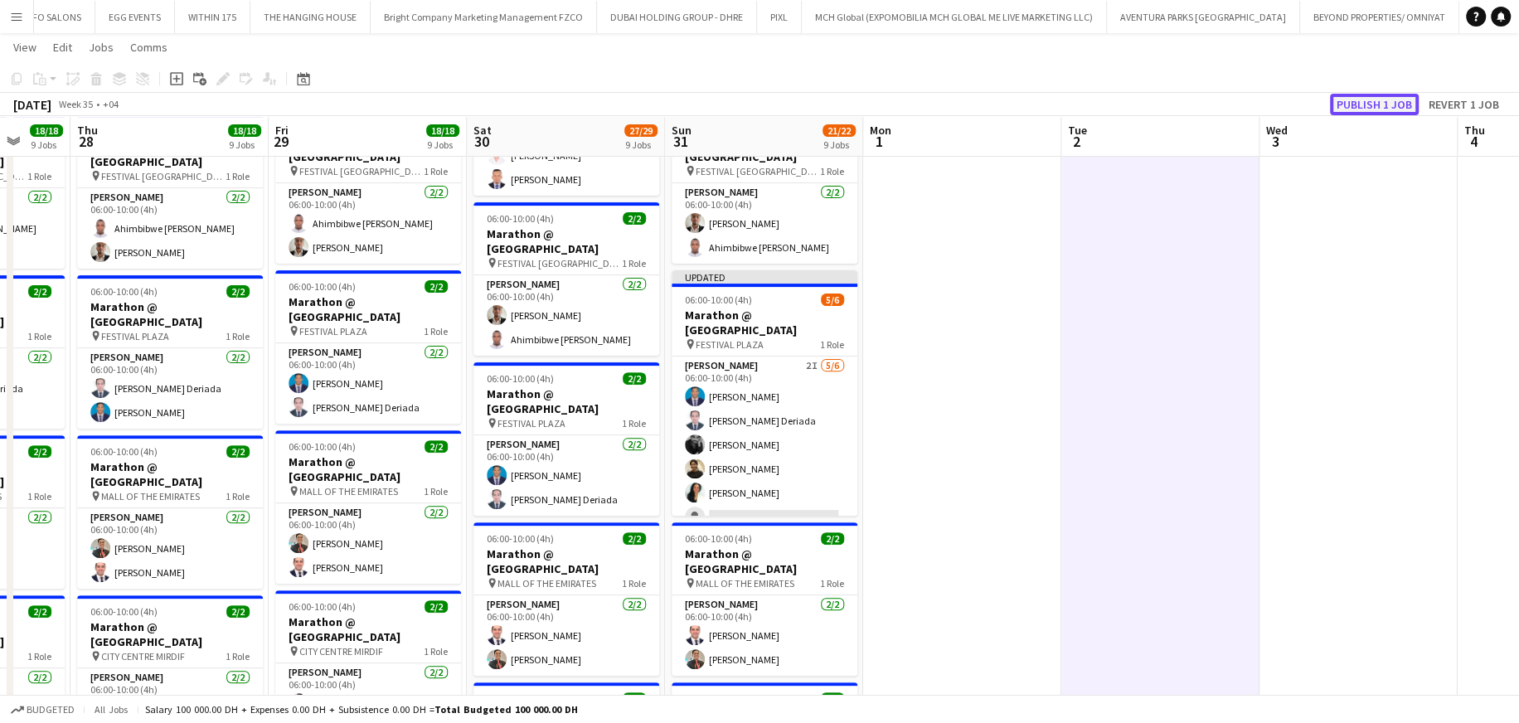
click at [1359, 97] on button "Publish 1 job" at bounding box center [1374, 105] width 89 height 22
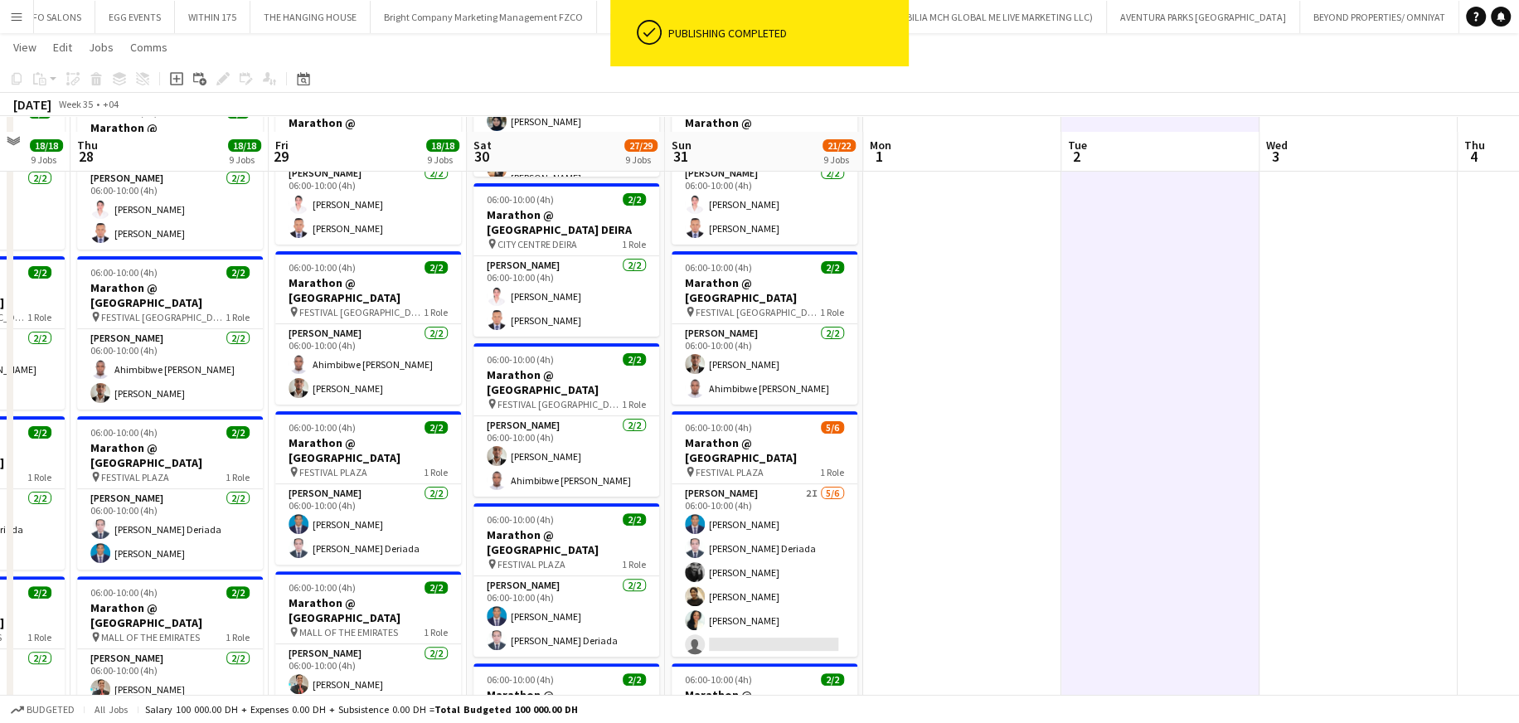
scroll to position [153, 0]
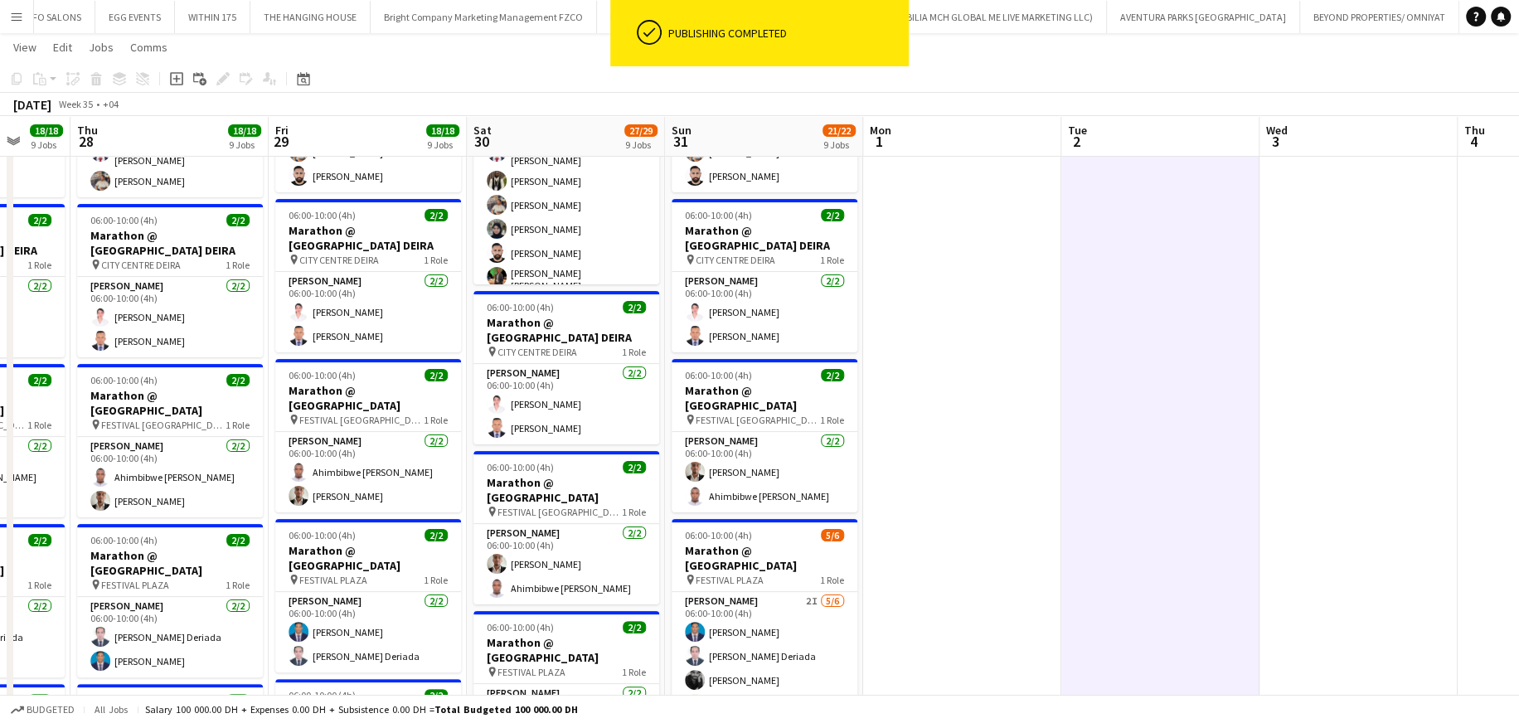
drag, startPoint x: 1026, startPoint y: 295, endPoint x: 1007, endPoint y: 294, distance: 18.3
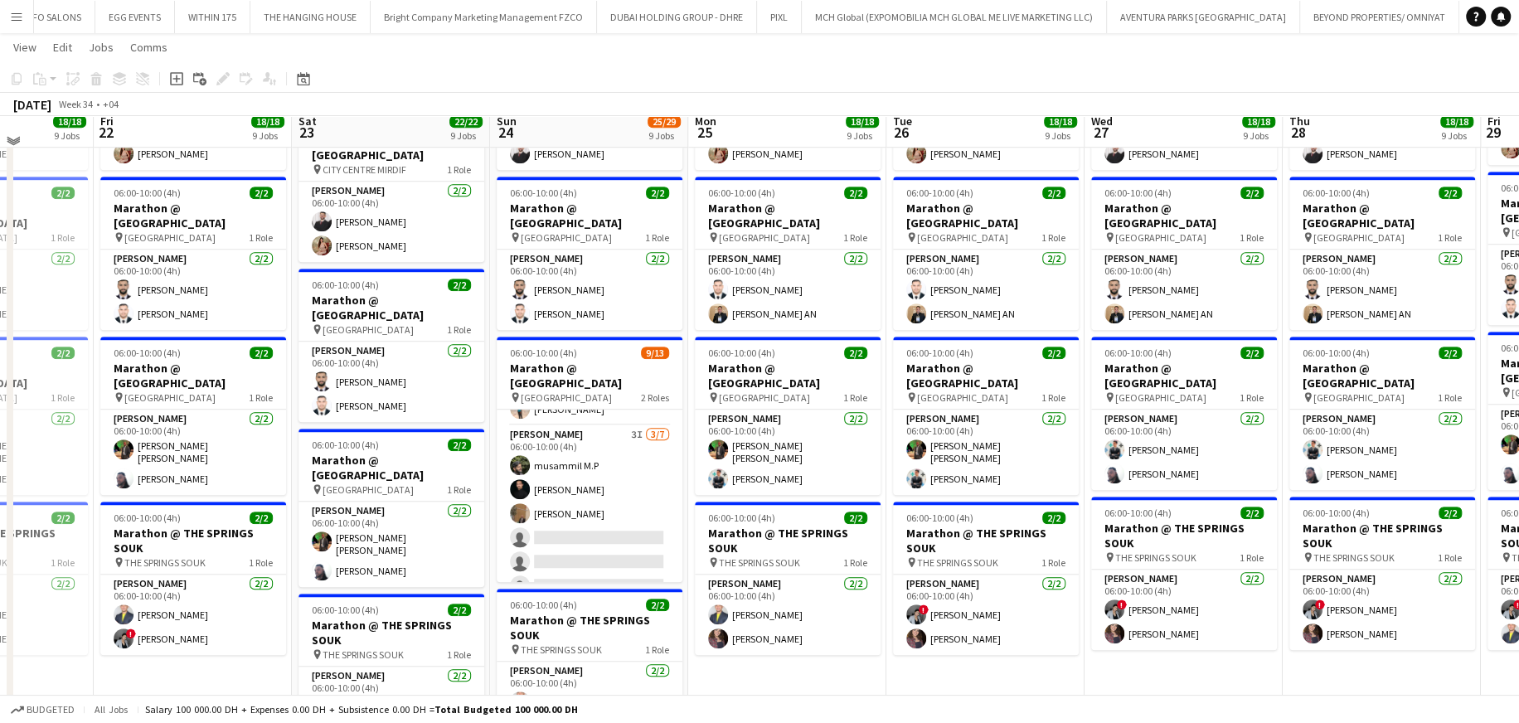
scroll to position [982, 0]
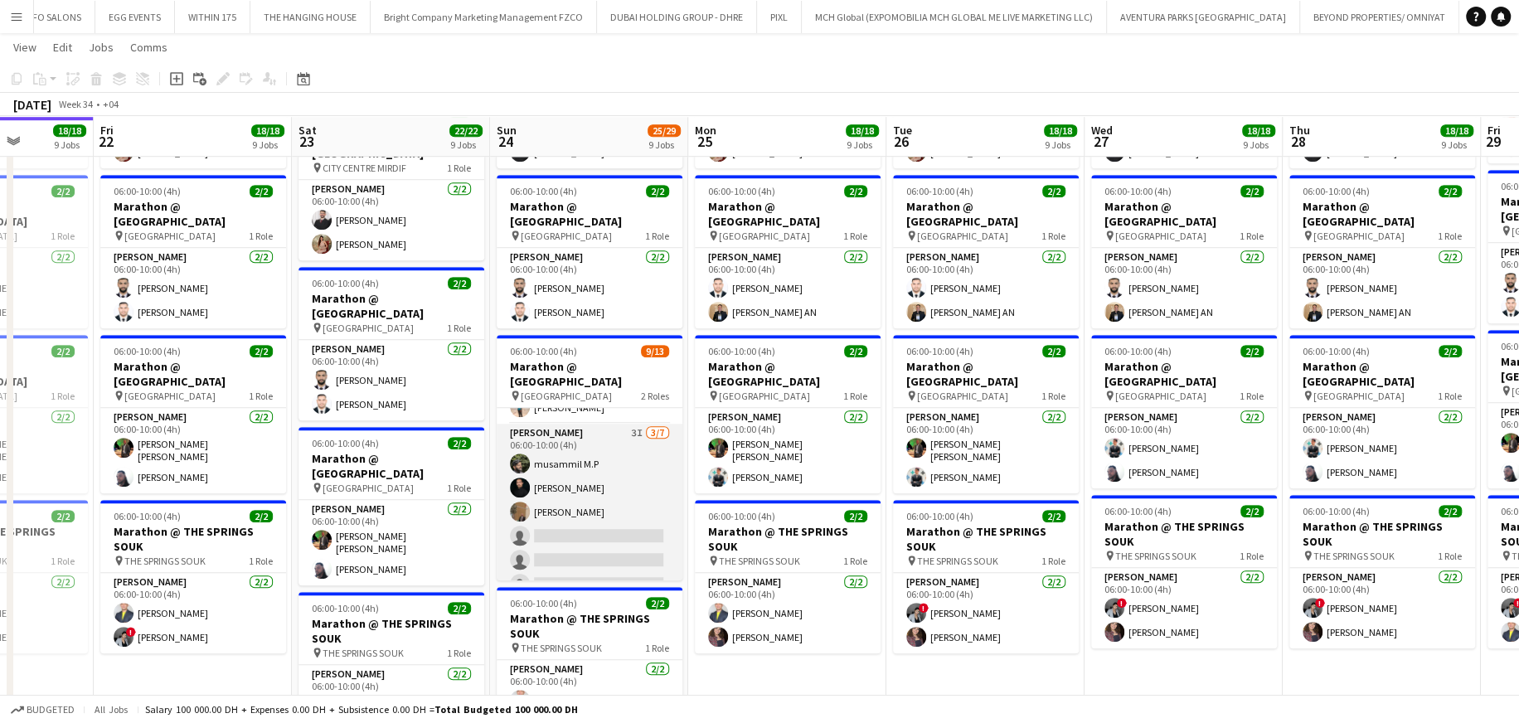
click at [604, 449] on app-card-role "[PERSON_NAME] 3I [DATE] 06:00-10:00 (4h) musammil M.P [PERSON_NAME] [PERSON_NAM…" at bounding box center [590, 524] width 186 height 201
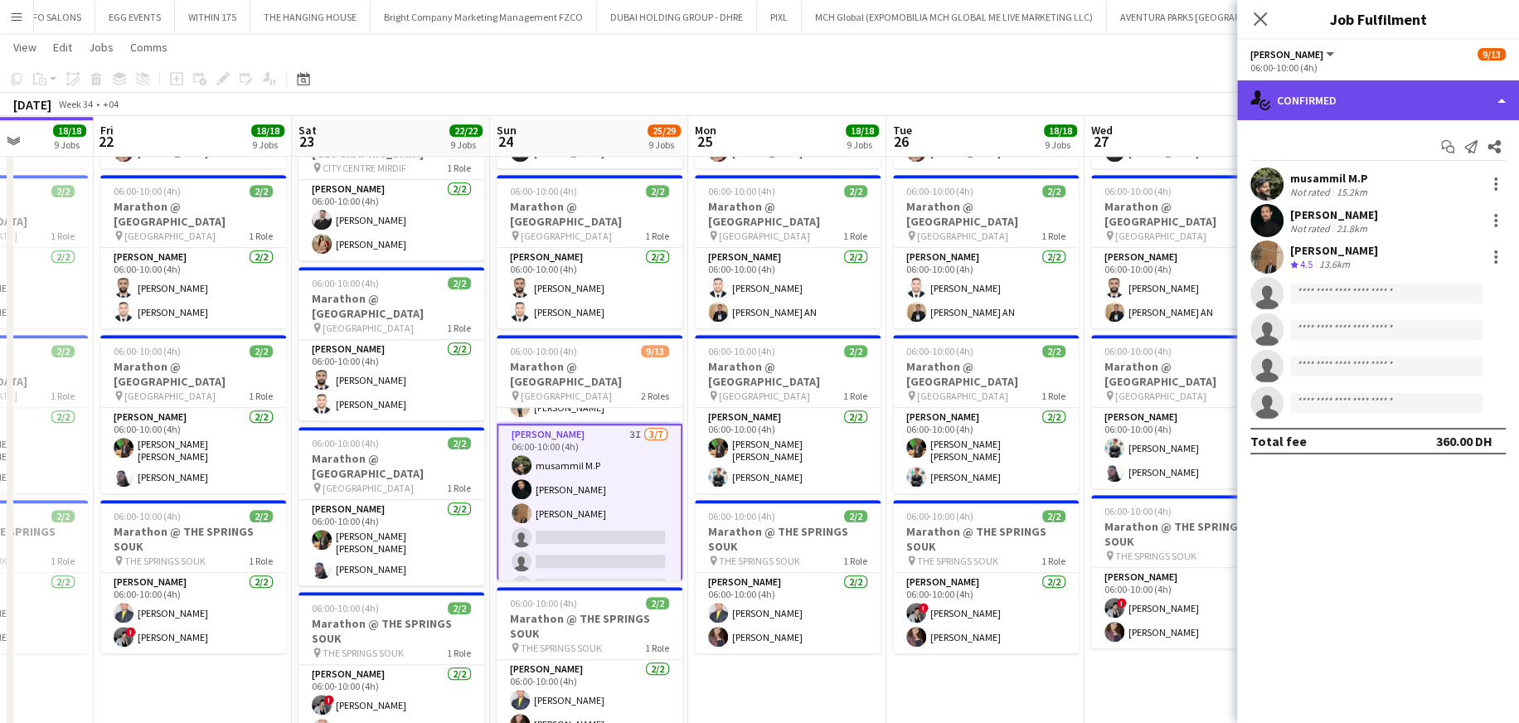
click at [1343, 99] on div "single-neutral-actions-check-2 Confirmed" at bounding box center [1378, 100] width 282 height 40
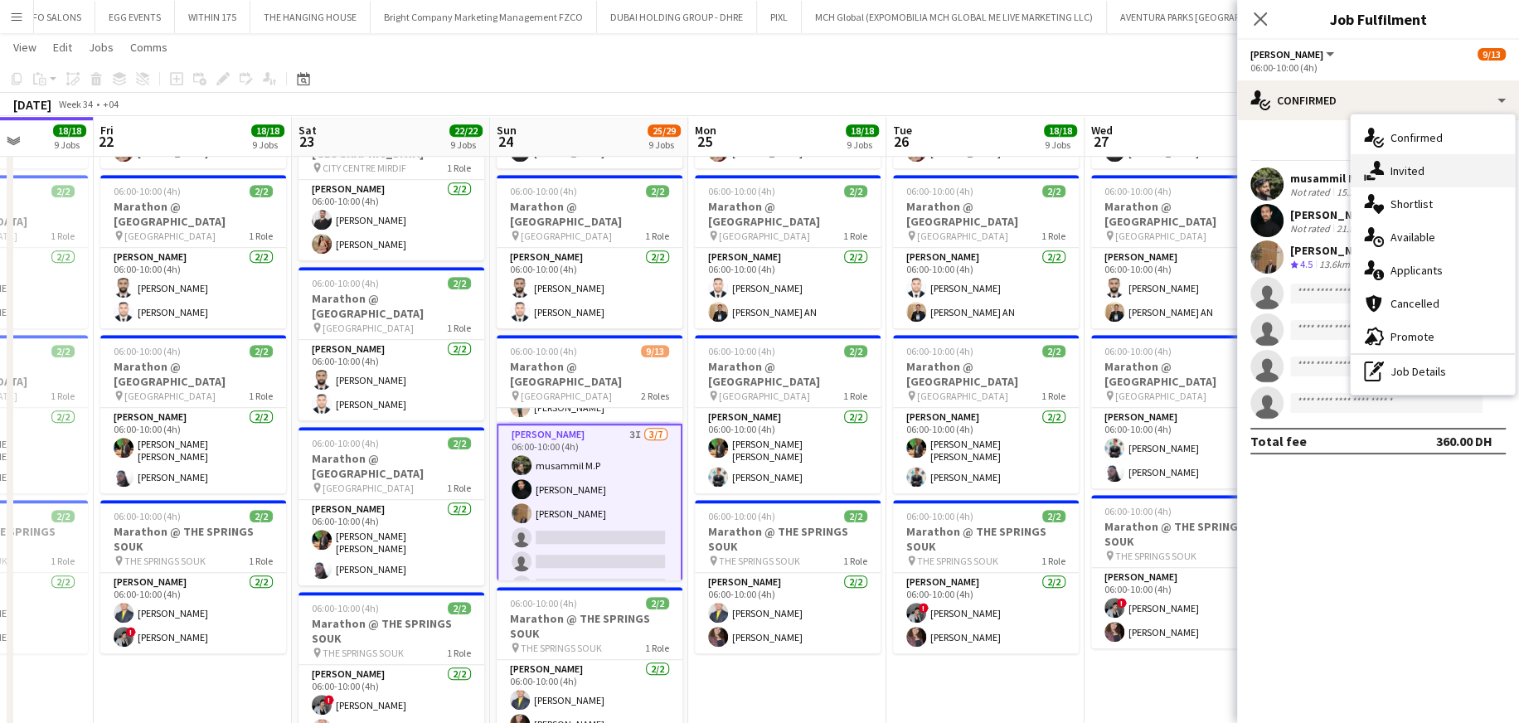
click at [1438, 170] on div "single-neutral-actions-share-1 Invited" at bounding box center [1433, 170] width 164 height 33
